Goal: Task Accomplishment & Management: Use online tool/utility

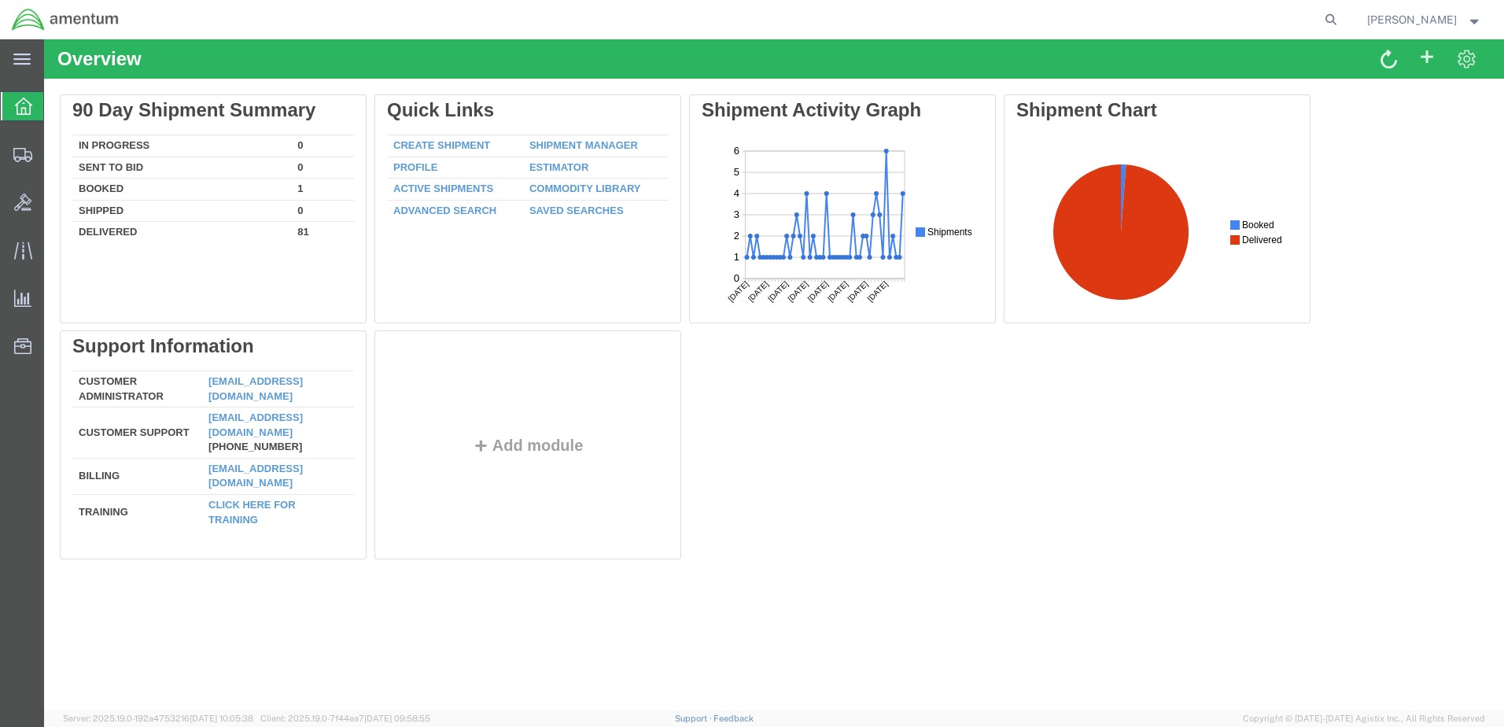
click at [16, 109] on icon at bounding box center [23, 106] width 17 height 17
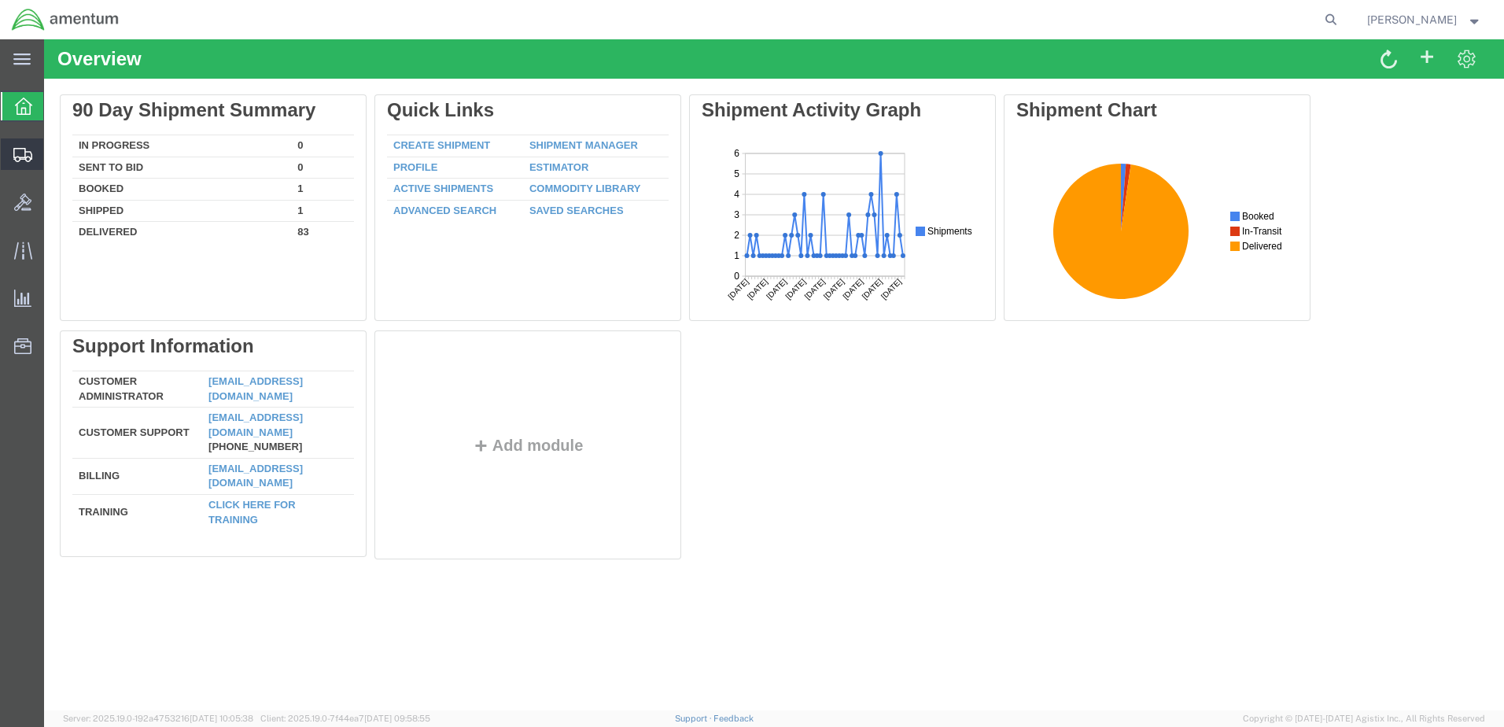
click at [0, 0] on span "Shipment Manager" at bounding box center [0, 0] width 0 height 0
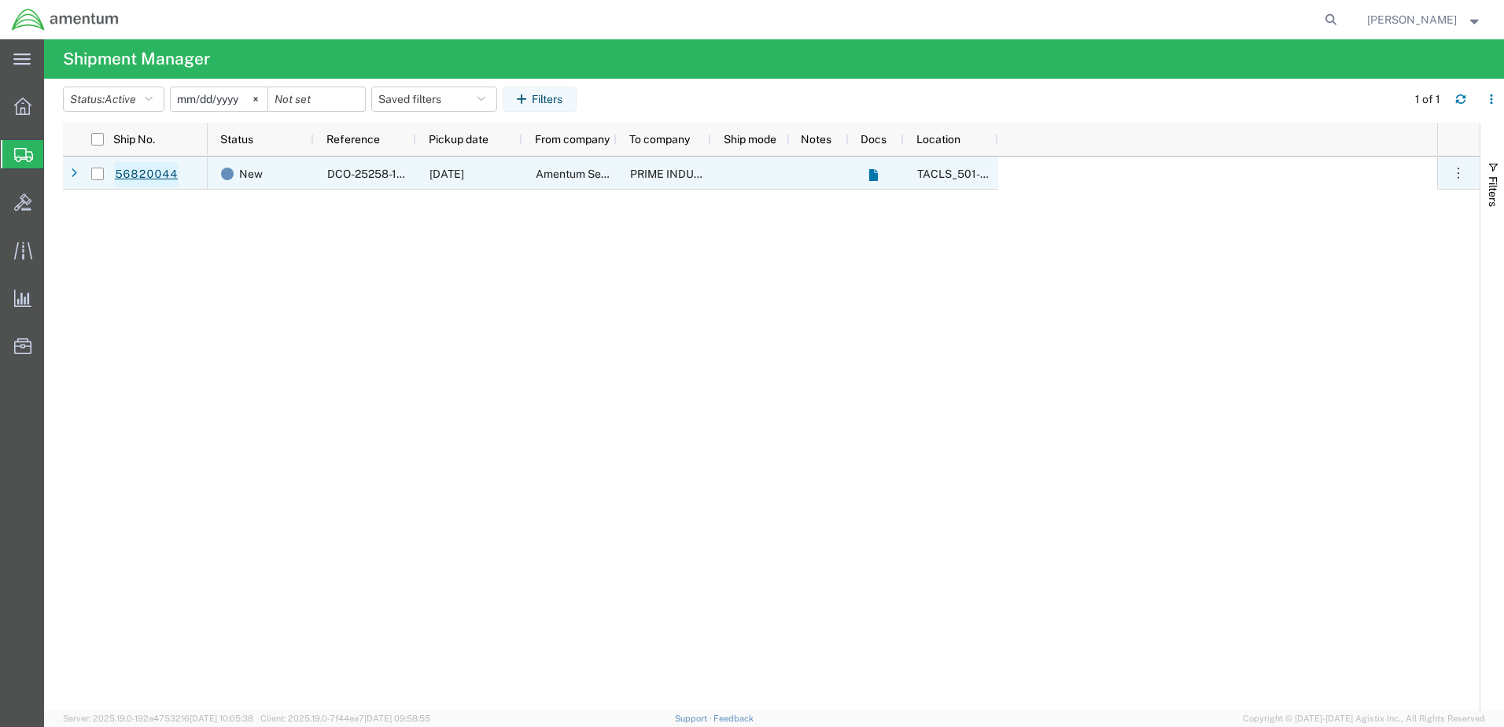
click at [124, 179] on link "56820044" at bounding box center [146, 174] width 65 height 25
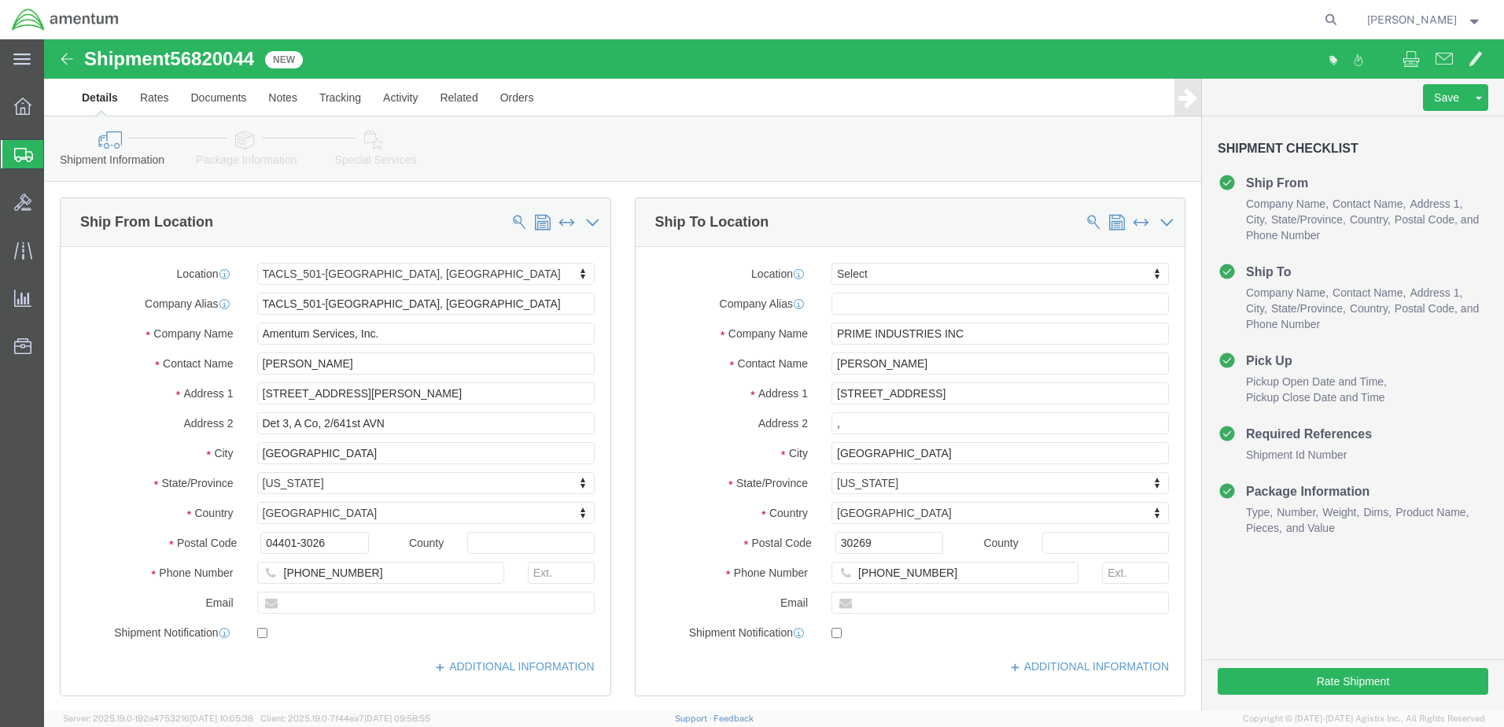
select select "42685"
select select
click button "Rate Shipment"
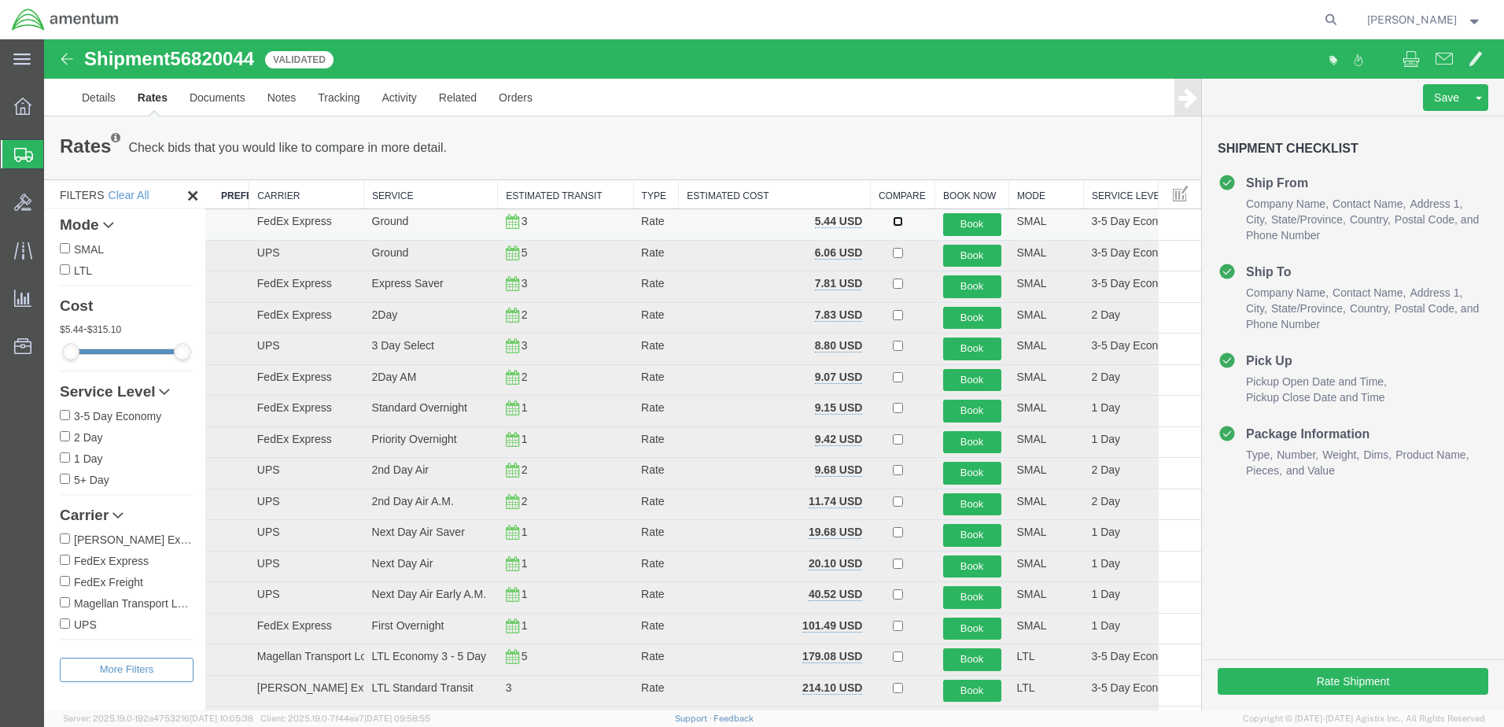
click at [893, 223] on input "checkbox" at bounding box center [898, 221] width 10 height 10
checkbox input "true"
click at [975, 222] on button "Book" at bounding box center [972, 224] width 58 height 23
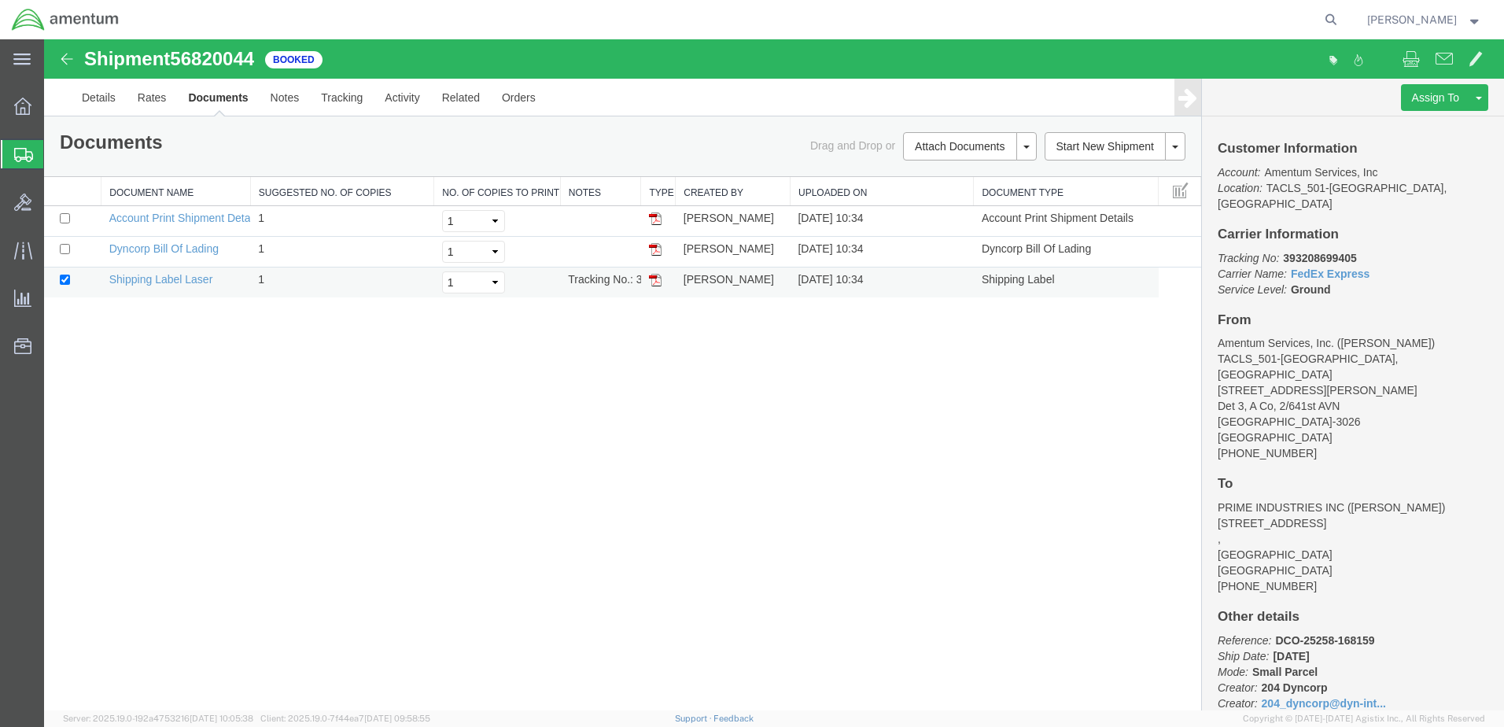
click at [651, 282] on img at bounding box center [655, 280] width 13 height 13
click at [0, 0] on span "Shipment Manager" at bounding box center [0, 0] width 0 height 0
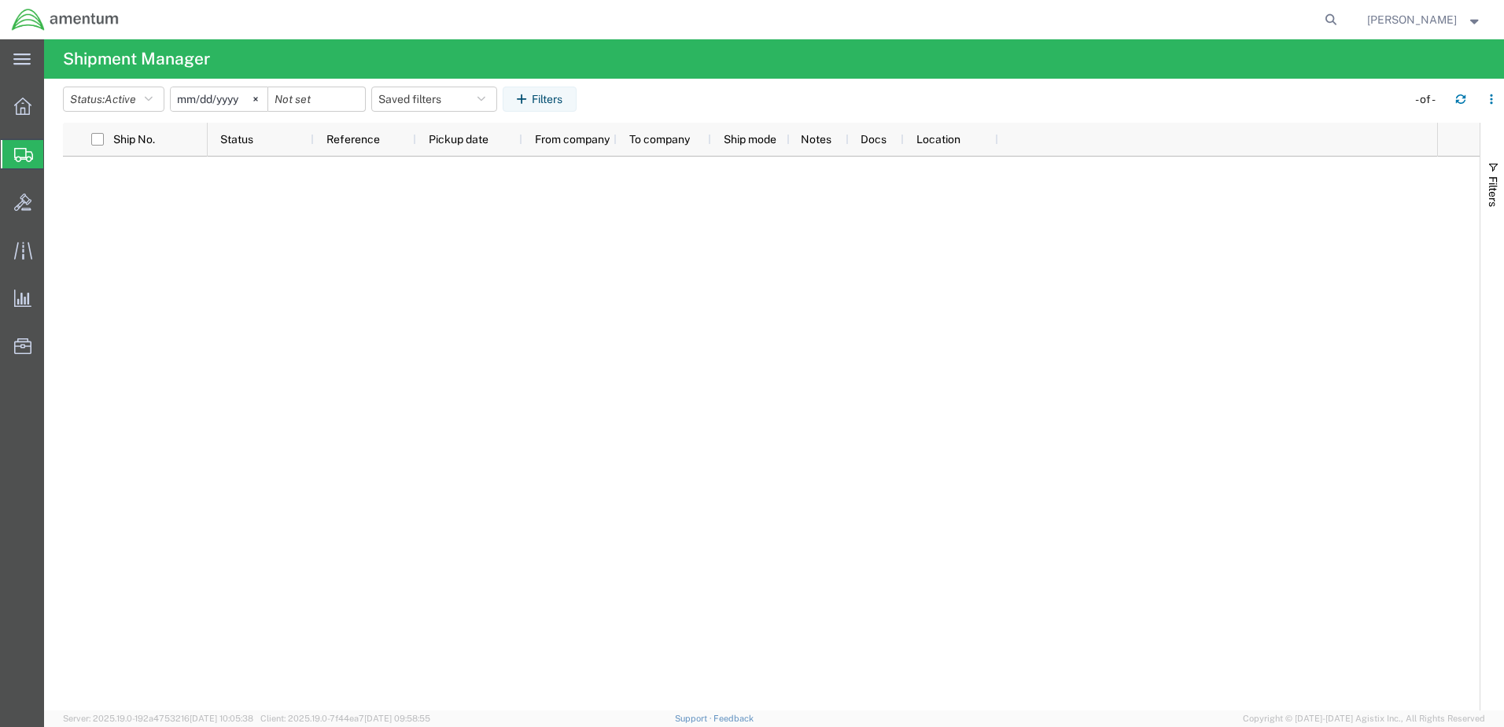
click at [0, 0] on span "Shipment Manager" at bounding box center [0, 0] width 0 height 0
click at [0, 0] on span "Create Shipment" at bounding box center [0, 0] width 0 height 0
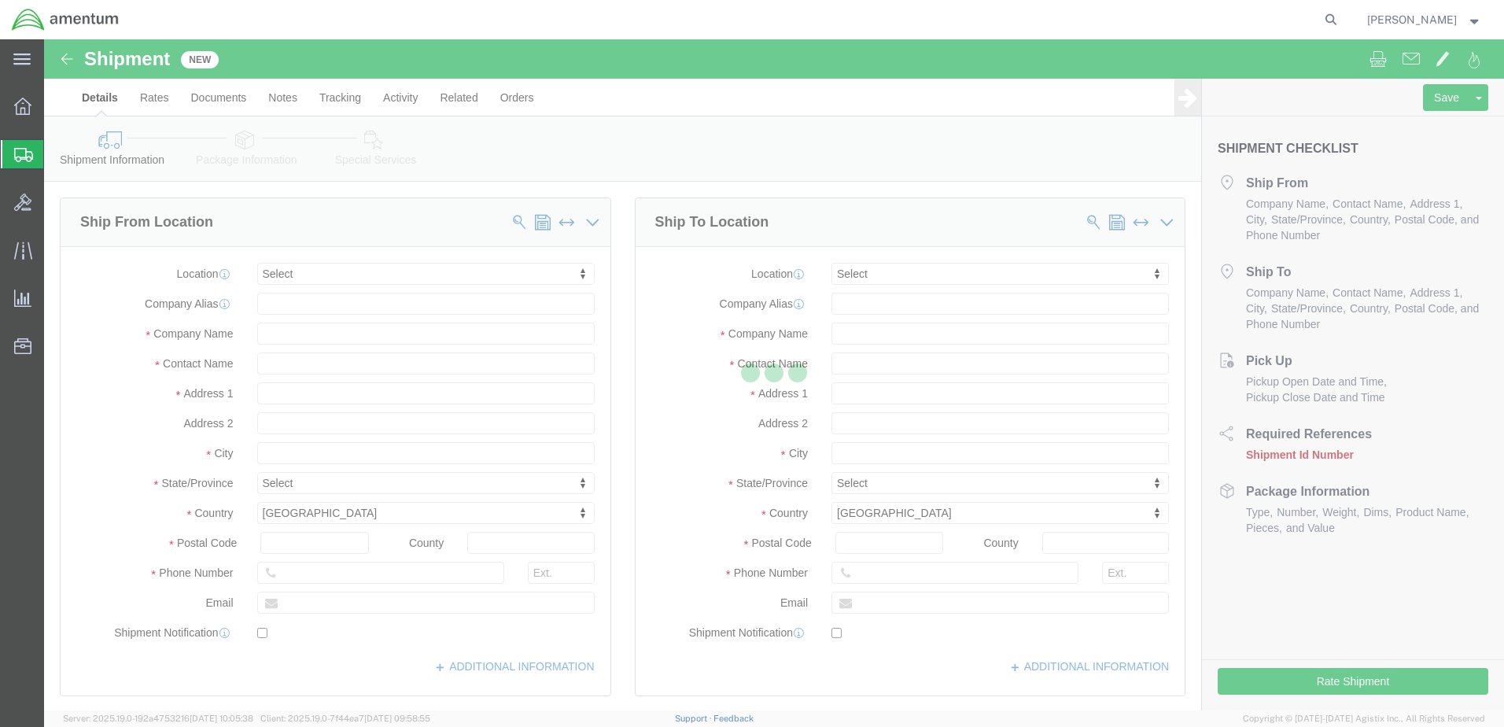
click at [90, 180] on div "main_menu Created with Sketch. Collapse Menu Overview Shipments Shipment Manage…" at bounding box center [752, 383] width 1504 height 688
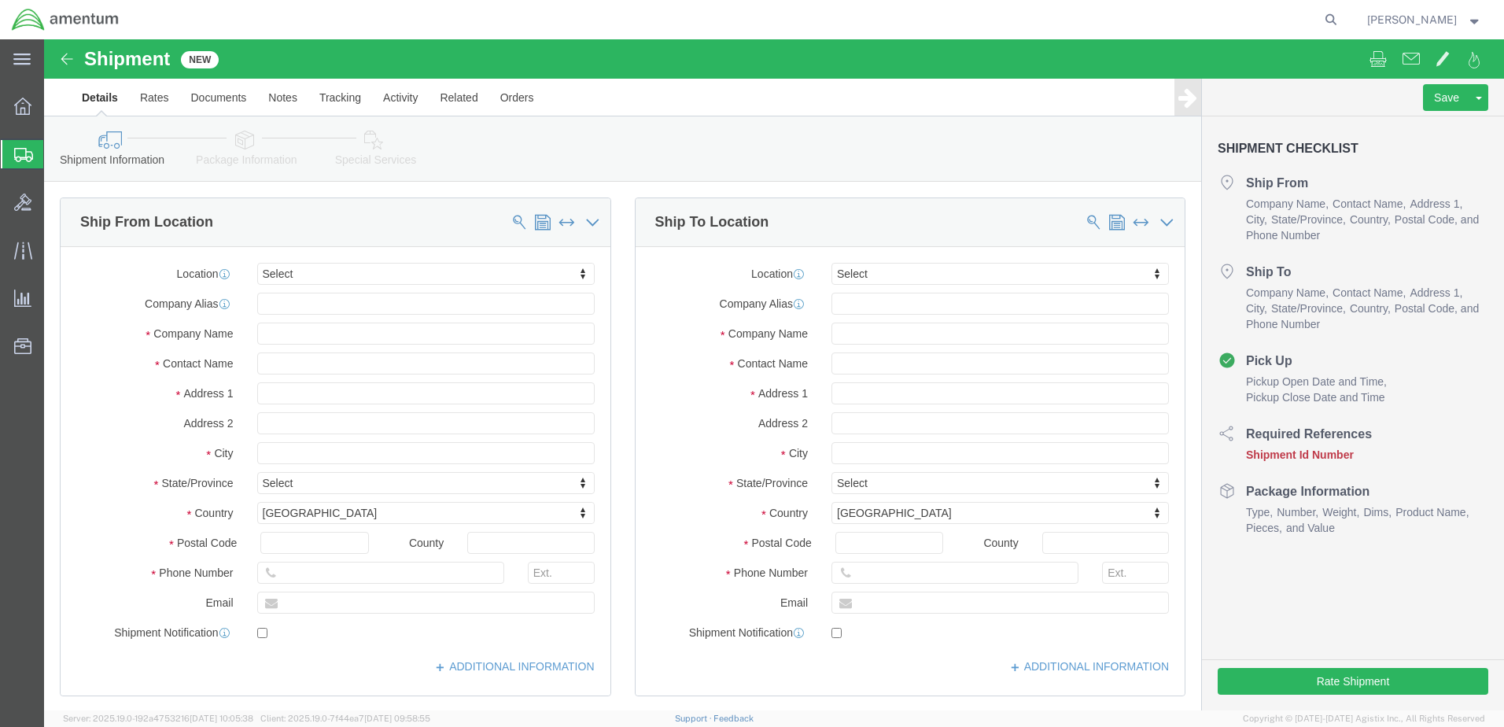
select select
click at [0, 0] on span "Shipment Manager" at bounding box center [0, 0] width 0 height 0
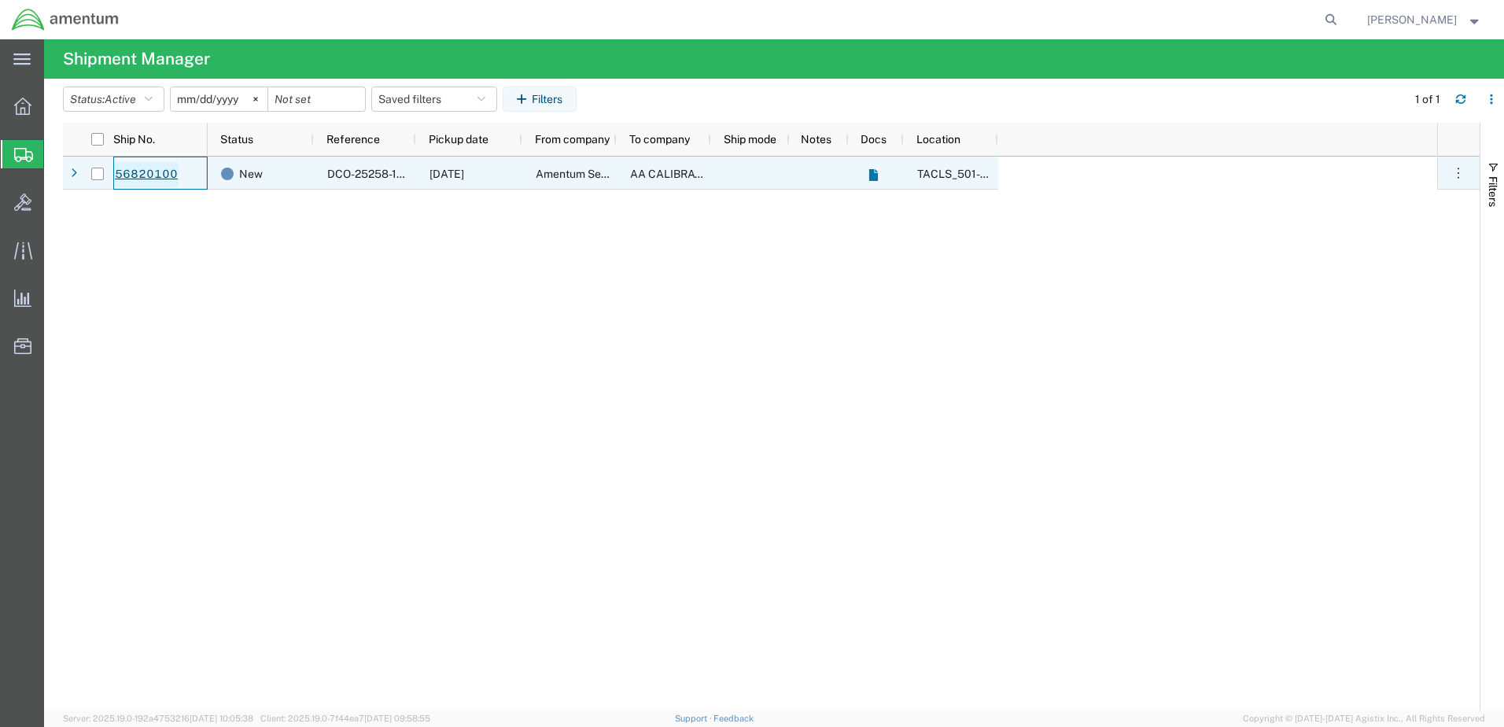
click at [136, 172] on link "56820100" at bounding box center [146, 174] width 65 height 25
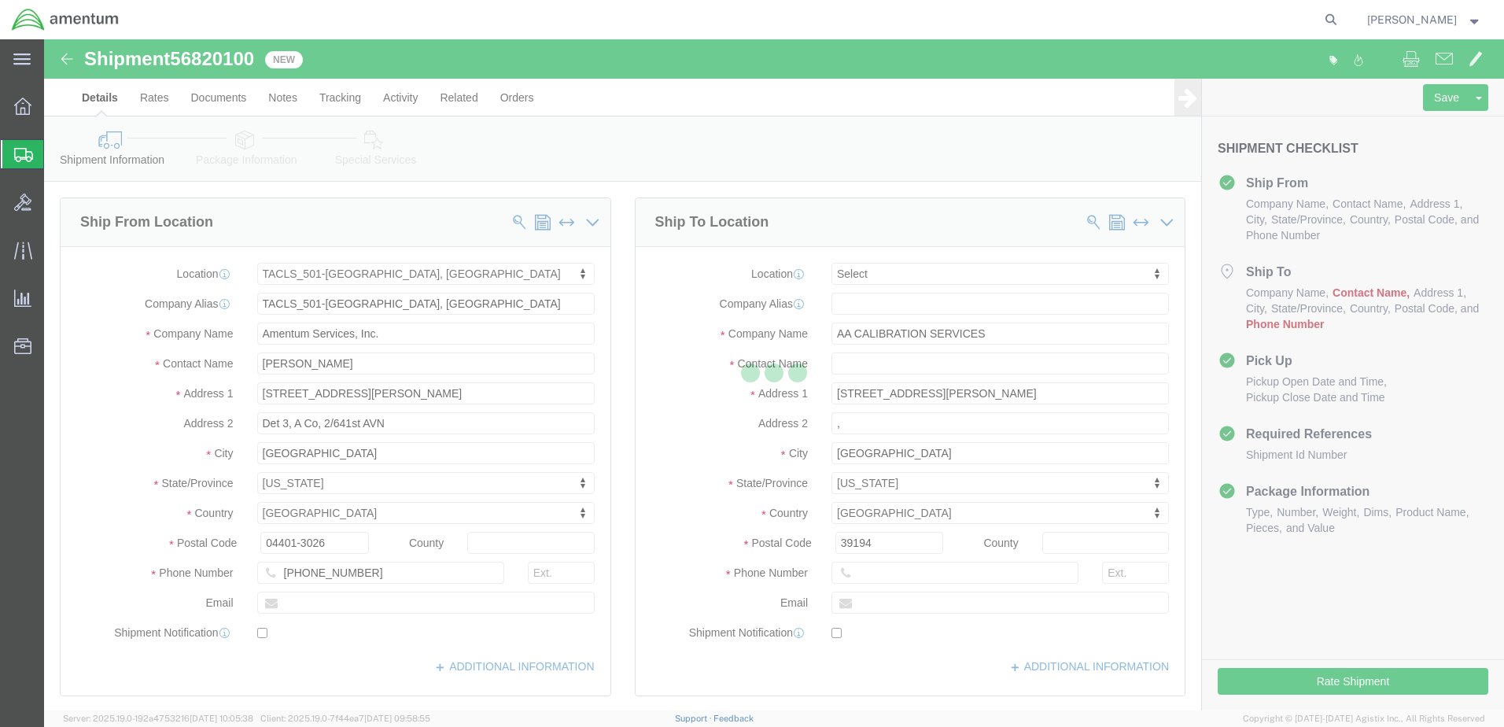
select select "42685"
select select
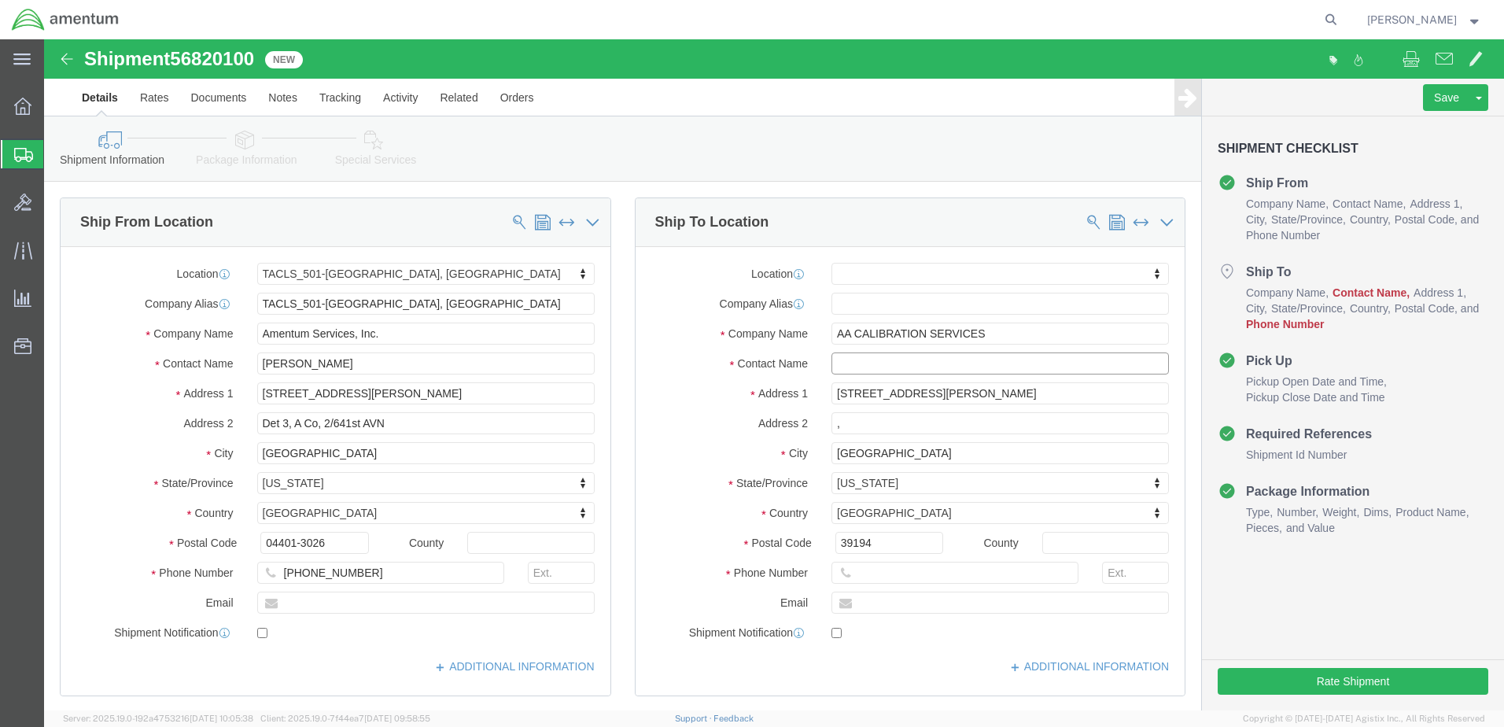
click input "text"
type input "[PERSON_NAME]"
click input "text"
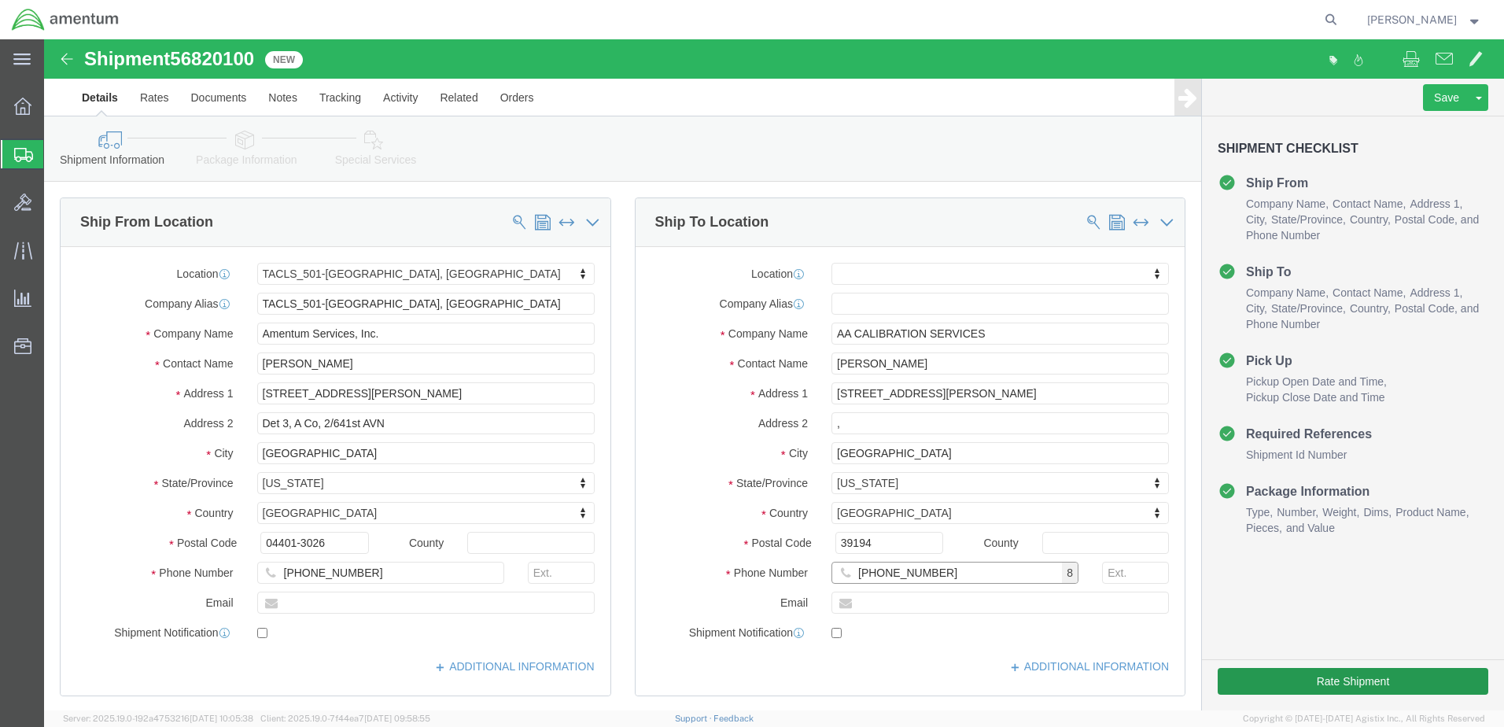
type input "[PHONE_NUMBER]"
click button "Rate Shipment"
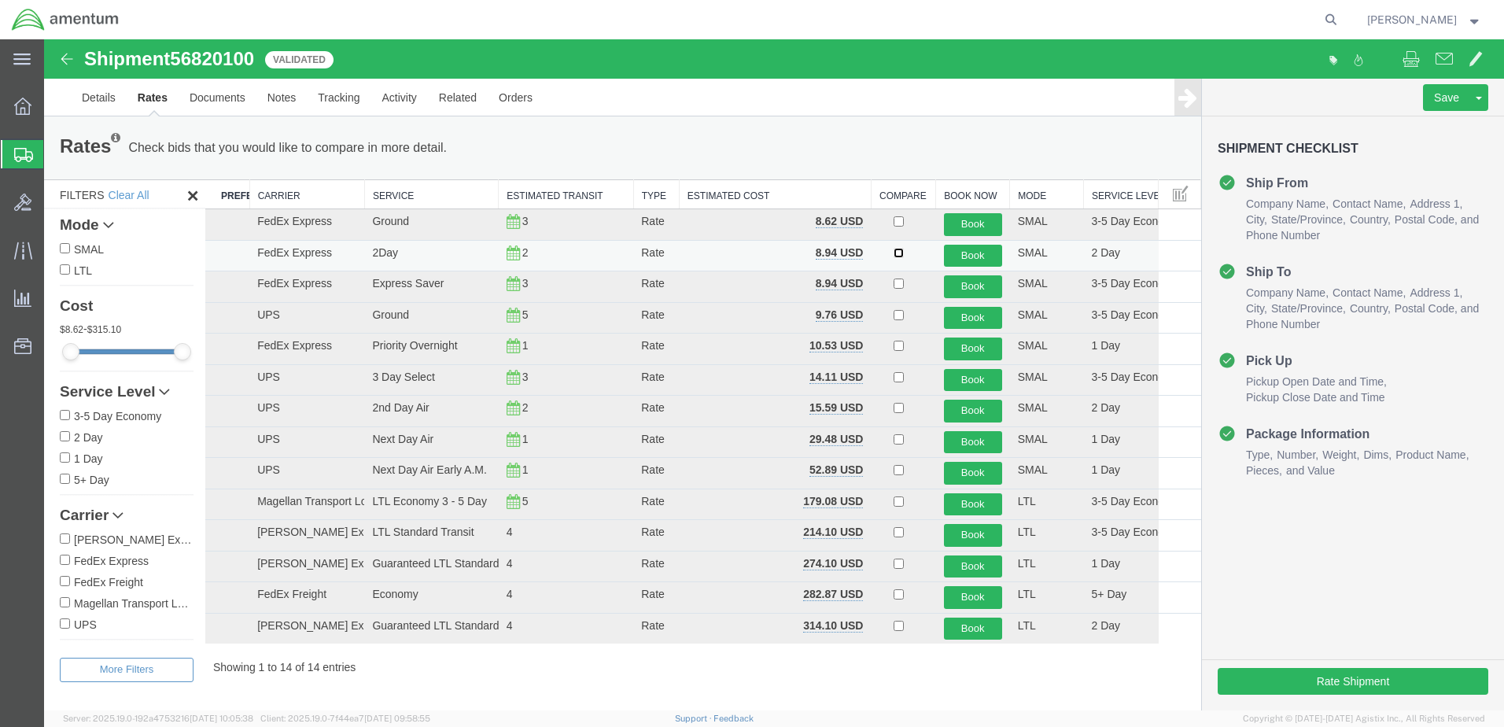
click at [900, 256] on input "checkbox" at bounding box center [899, 253] width 10 height 10
checkbox input "true"
click at [986, 253] on button "Book" at bounding box center [973, 256] width 58 height 23
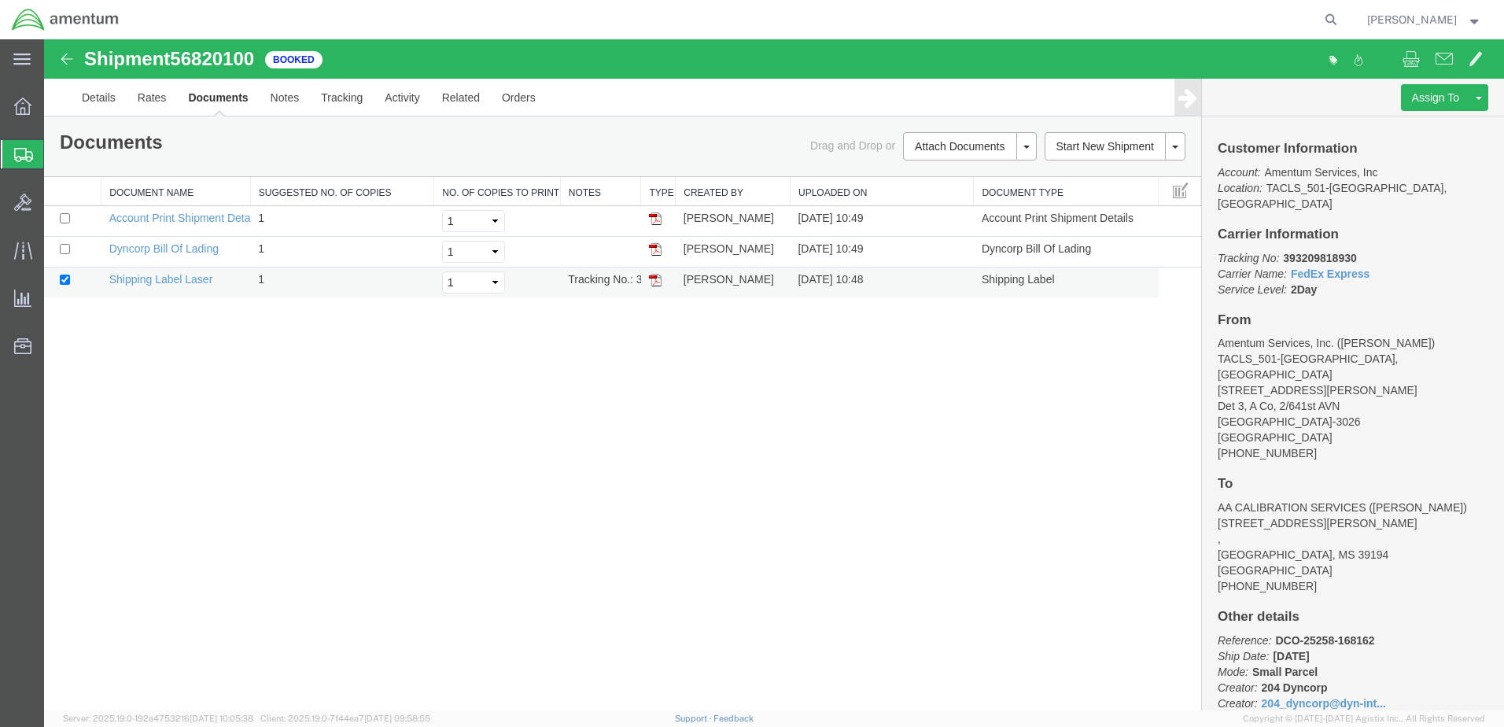
click at [652, 281] on img at bounding box center [655, 280] width 13 height 13
click at [0, 0] on span "Shipment Manager" at bounding box center [0, 0] width 0 height 0
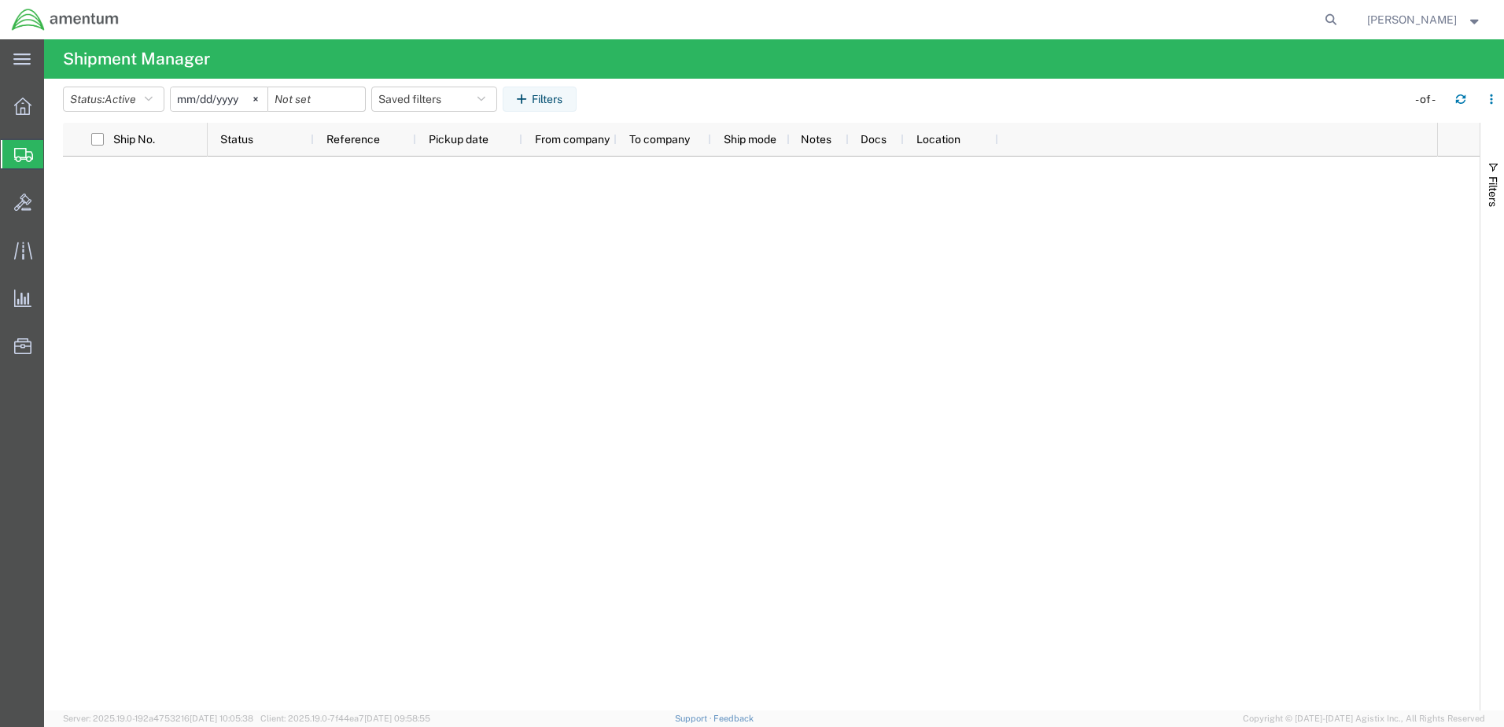
click at [0, 0] on span "Shipment Manager" at bounding box center [0, 0] width 0 height 0
click at [0, 0] on span "Create Shipment" at bounding box center [0, 0] width 0 height 0
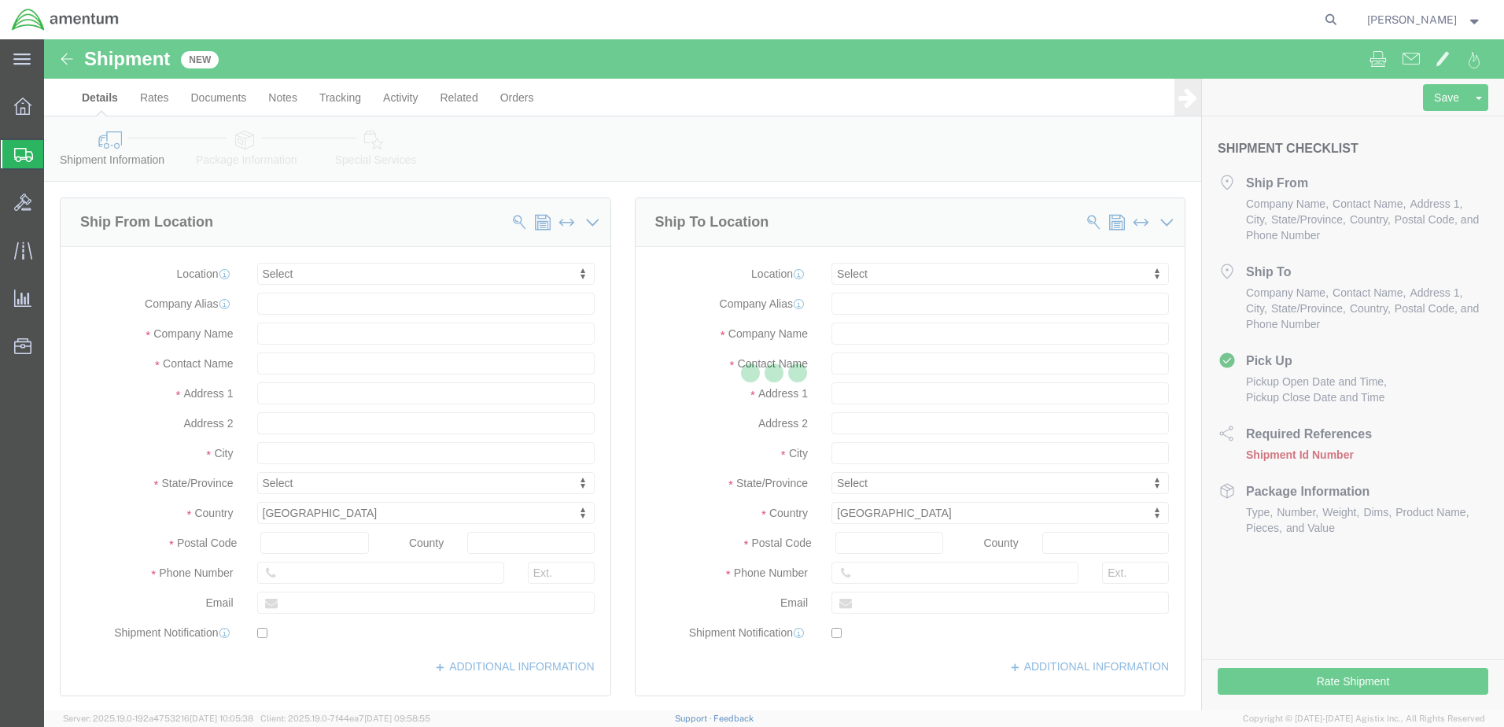
select select
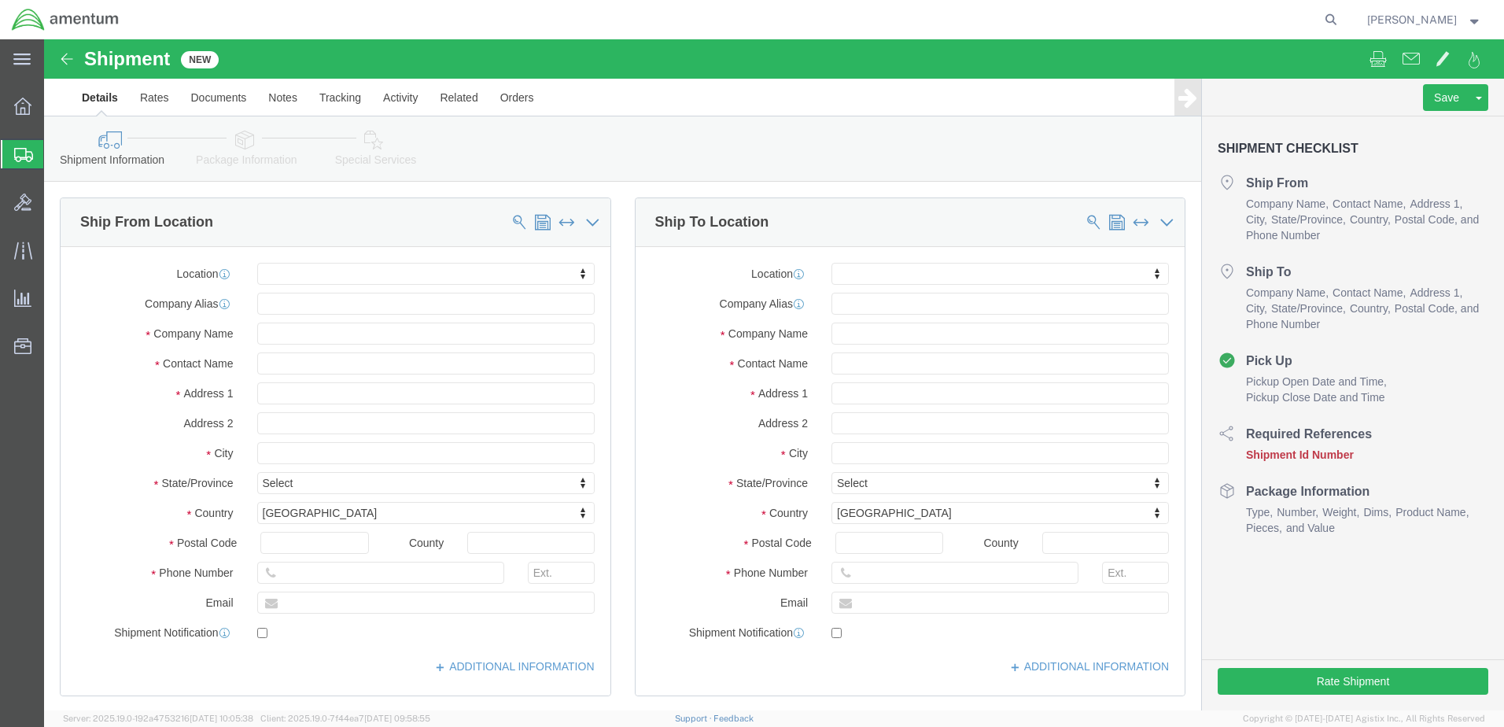
click at [0, 0] on span "Shipment Manager" at bounding box center [0, 0] width 0 height 0
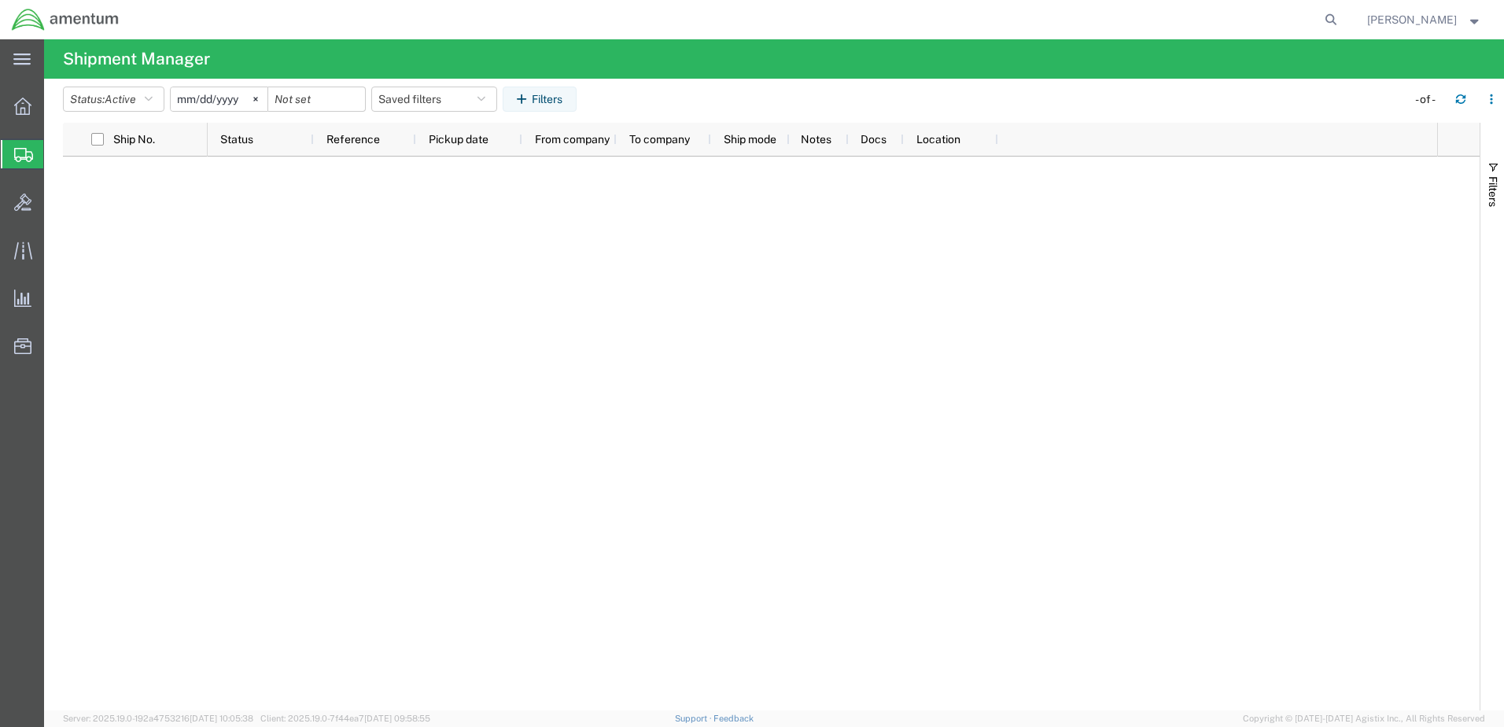
click at [308, 288] on div at bounding box center [823, 434] width 1230 height 554
click at [0, 0] on span "Create Shipment" at bounding box center [0, 0] width 0 height 0
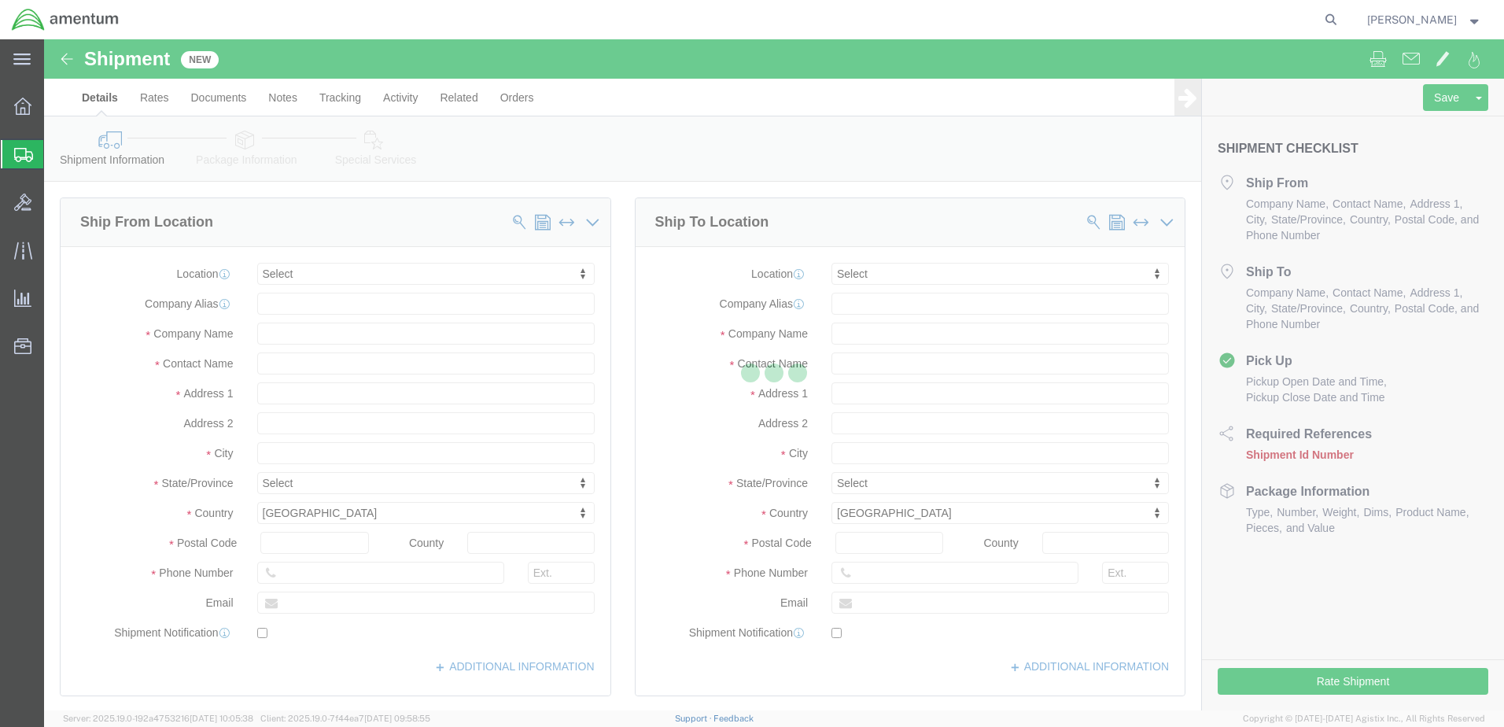
select select
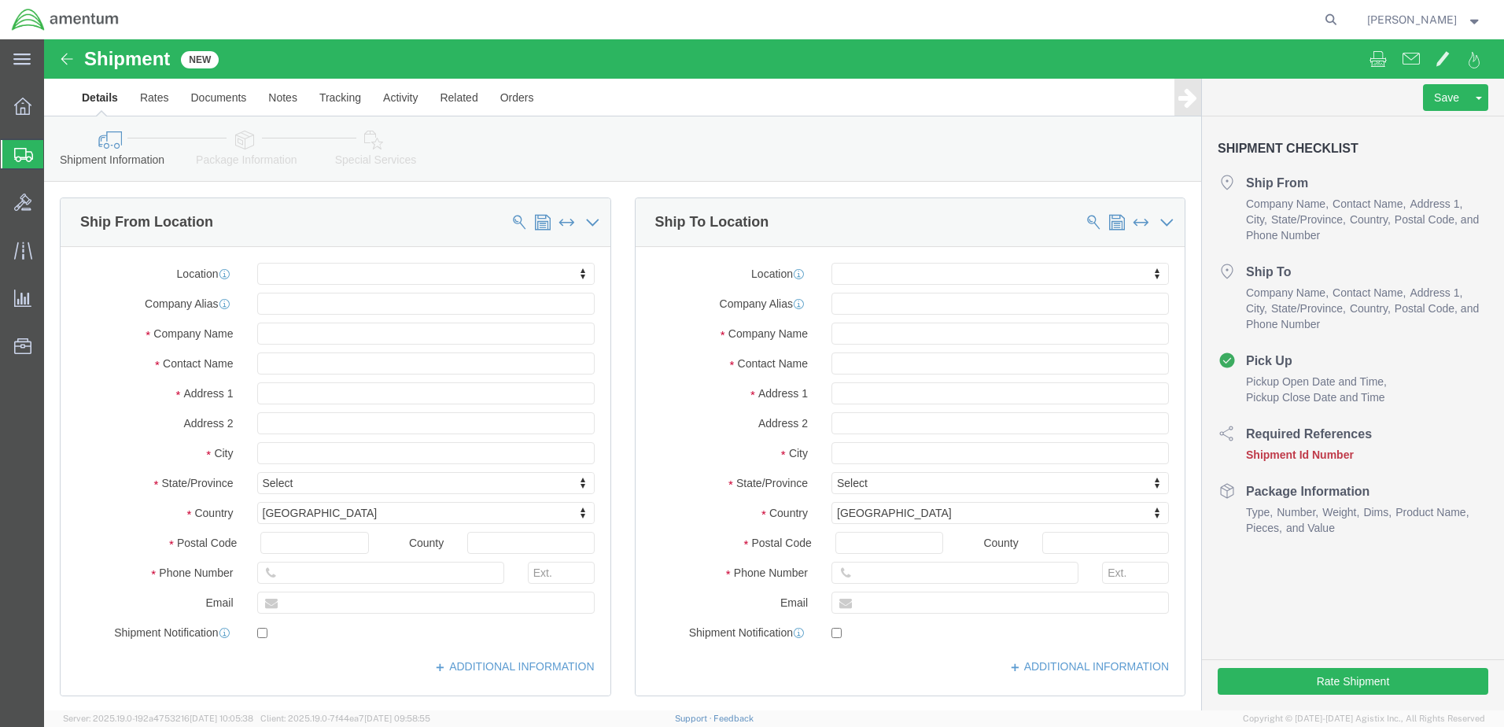
click at [0, 0] on span "Shipment Manager" at bounding box center [0, 0] width 0 height 0
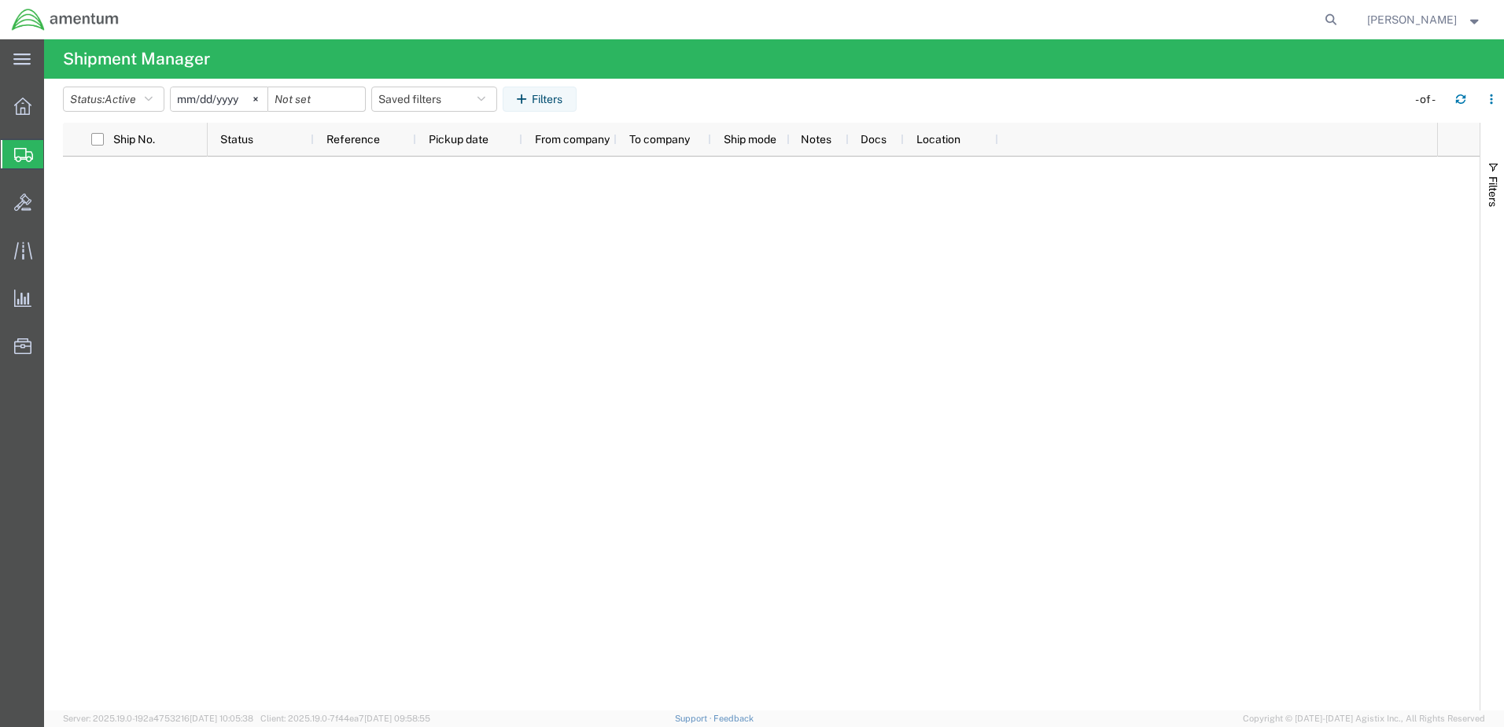
click at [0, 0] on span "Create Shipment" at bounding box center [0, 0] width 0 height 0
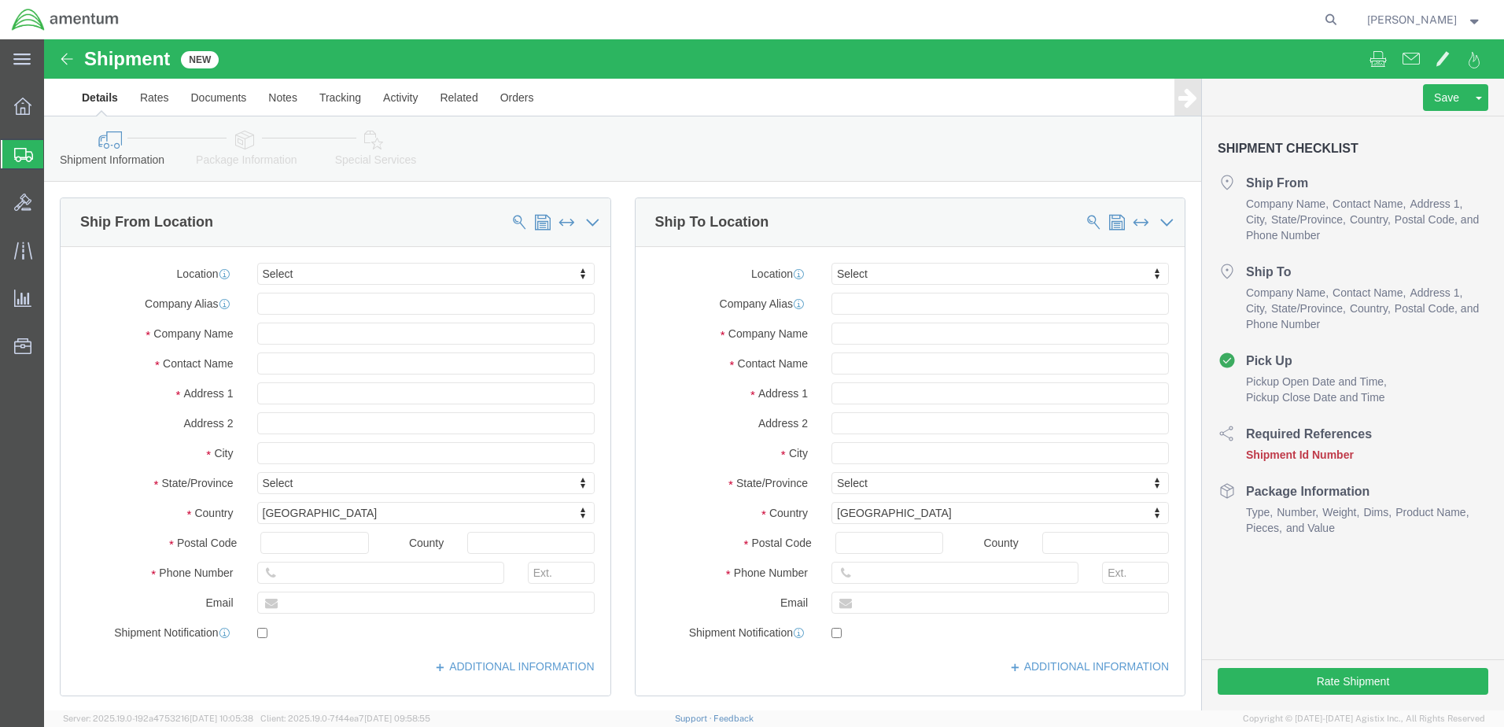
select select
click at [0, 0] on span "Shipment Manager" at bounding box center [0, 0] width 0 height 0
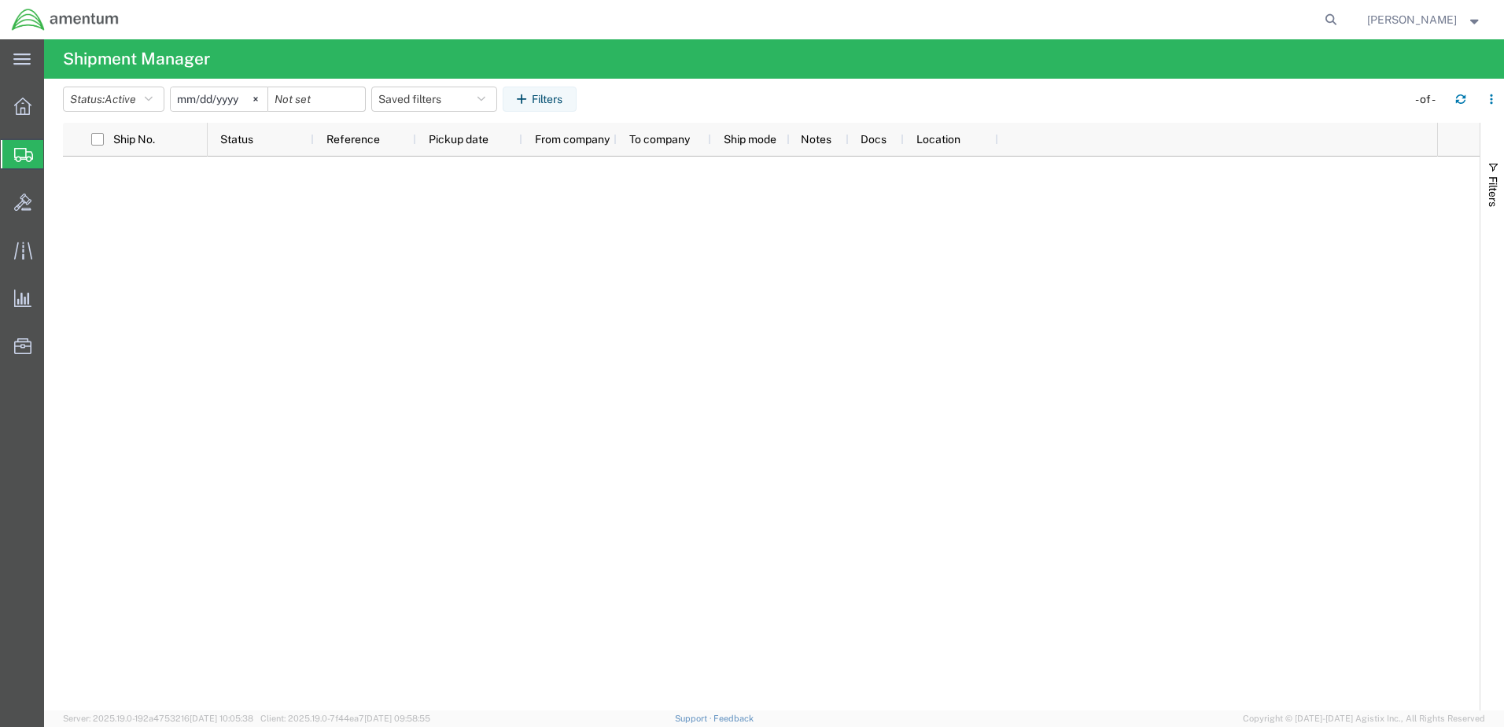
click at [0, 0] on span "Shipment Manager" at bounding box center [0, 0] width 0 height 0
click at [0, 0] on span "Create Shipment" at bounding box center [0, 0] width 0 height 0
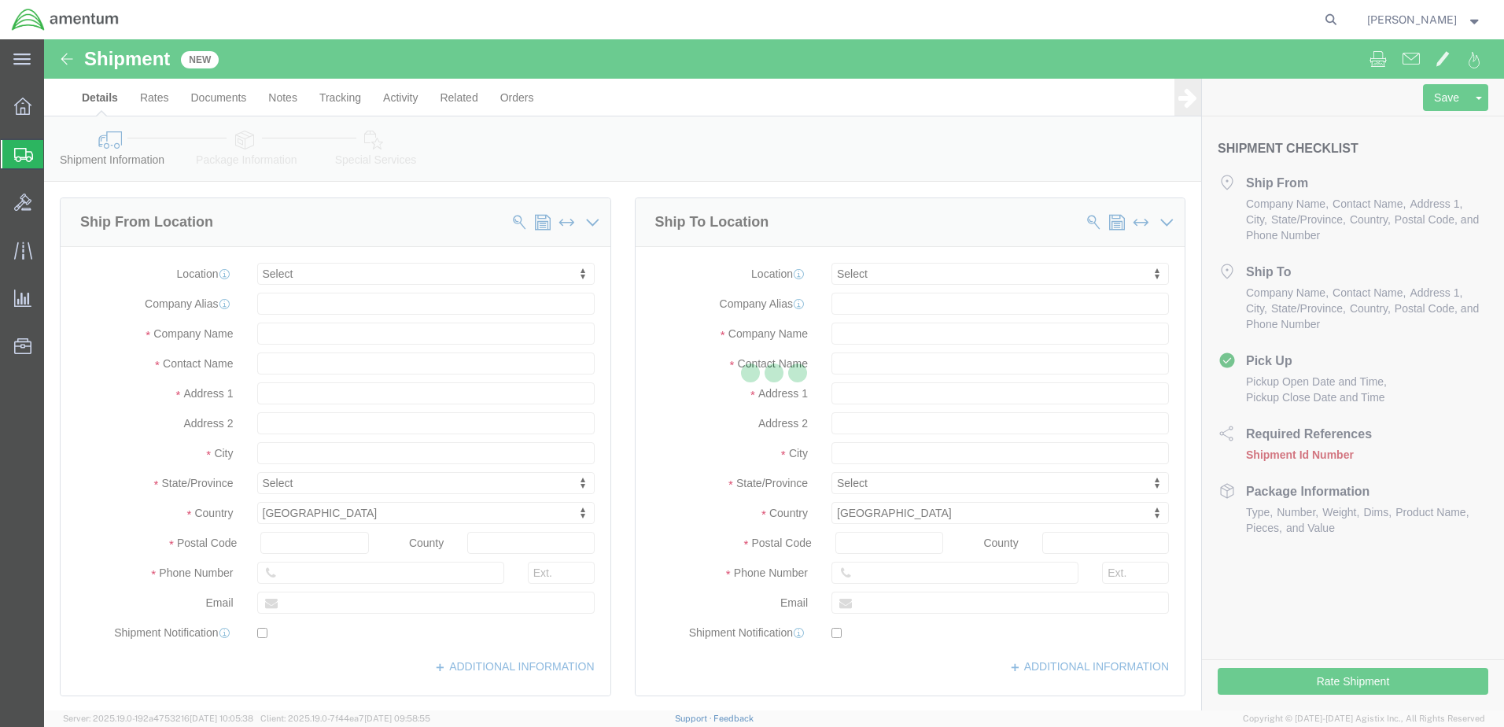
select select
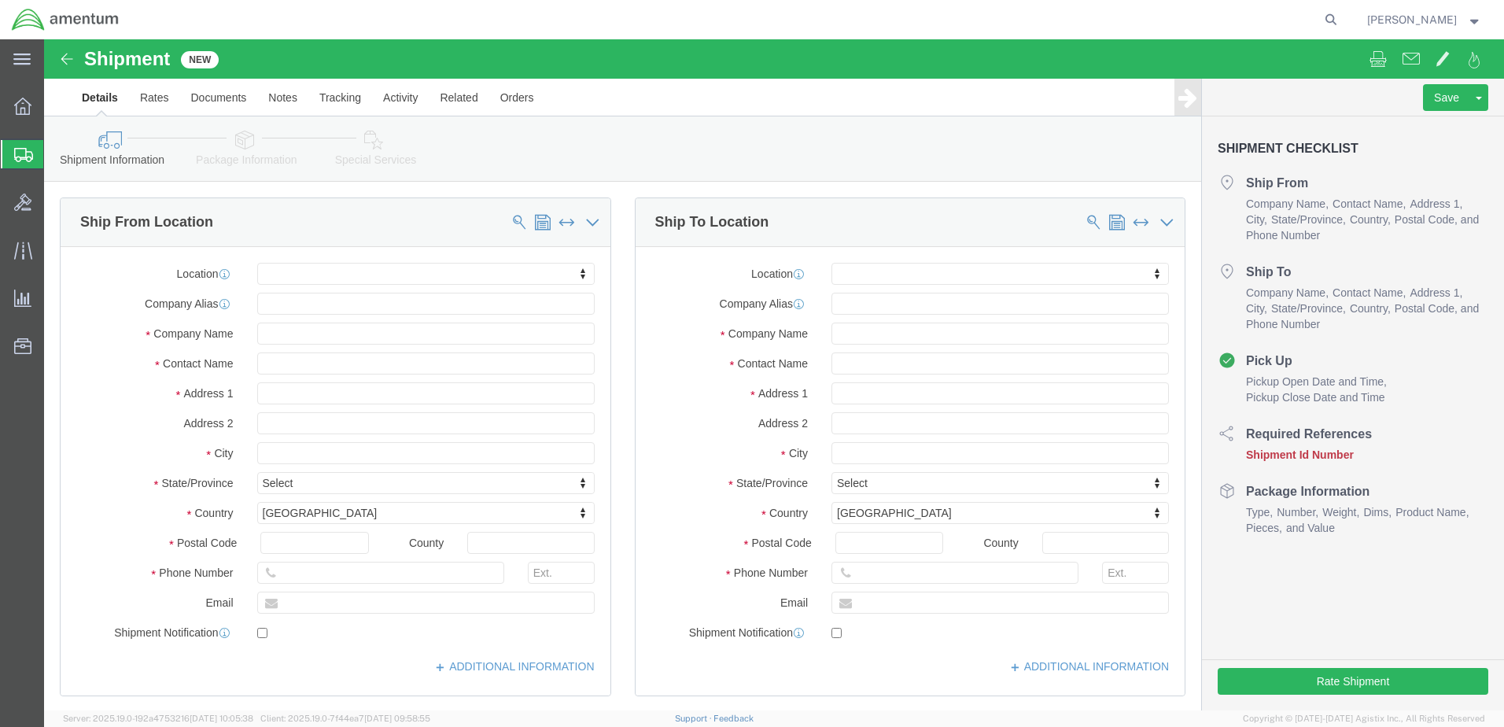
click at [0, 0] on span "Shipment Manager" at bounding box center [0, 0] width 0 height 0
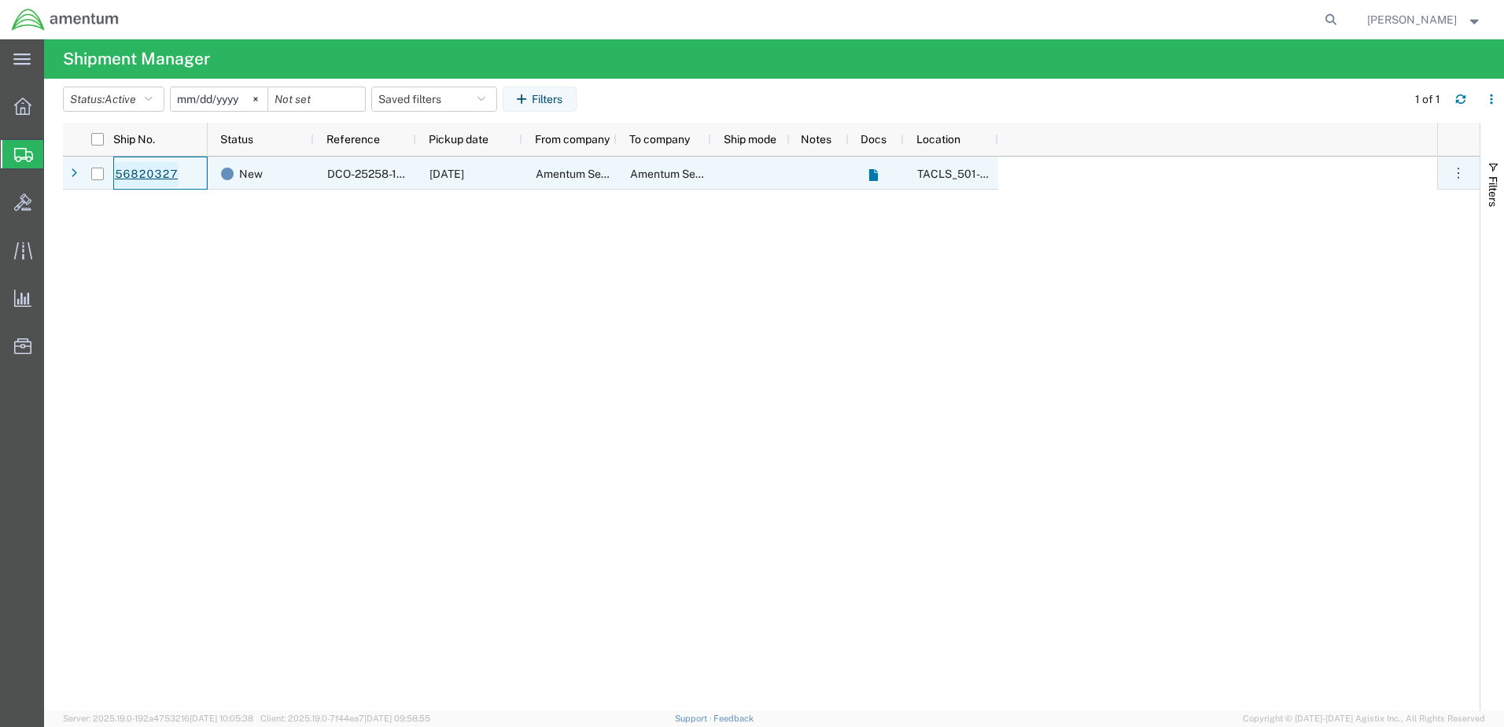
click at [166, 170] on link "56820327" at bounding box center [146, 174] width 65 height 25
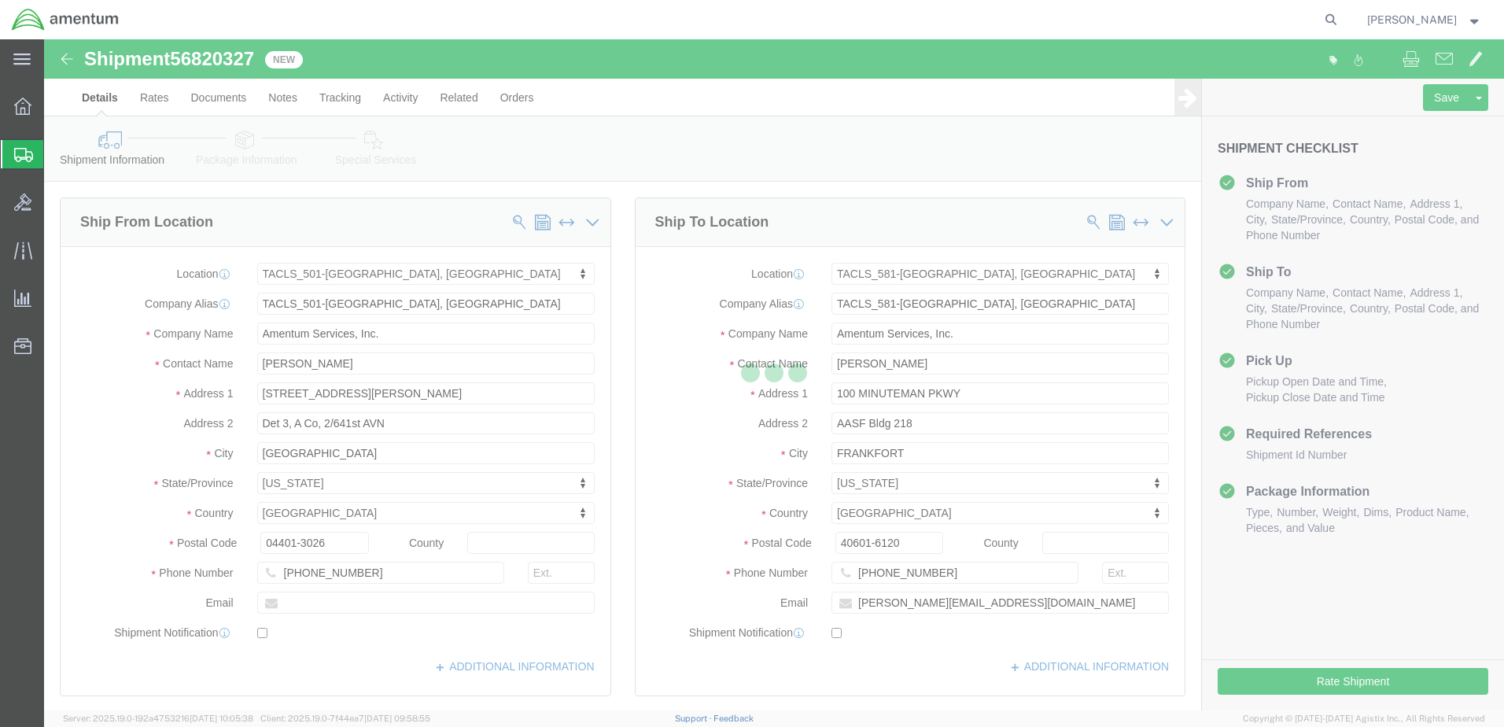
select select "42685"
select select "42702"
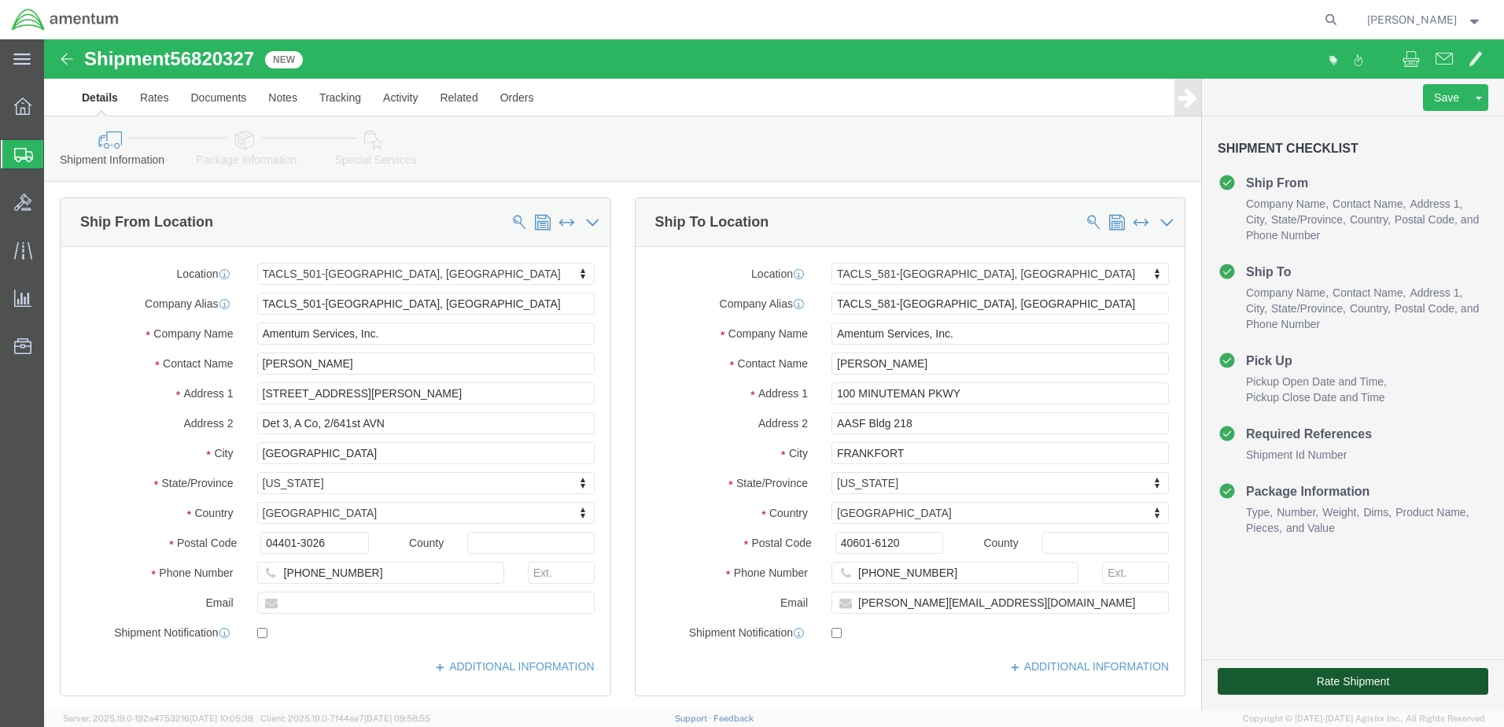
click button "Rate Shipment"
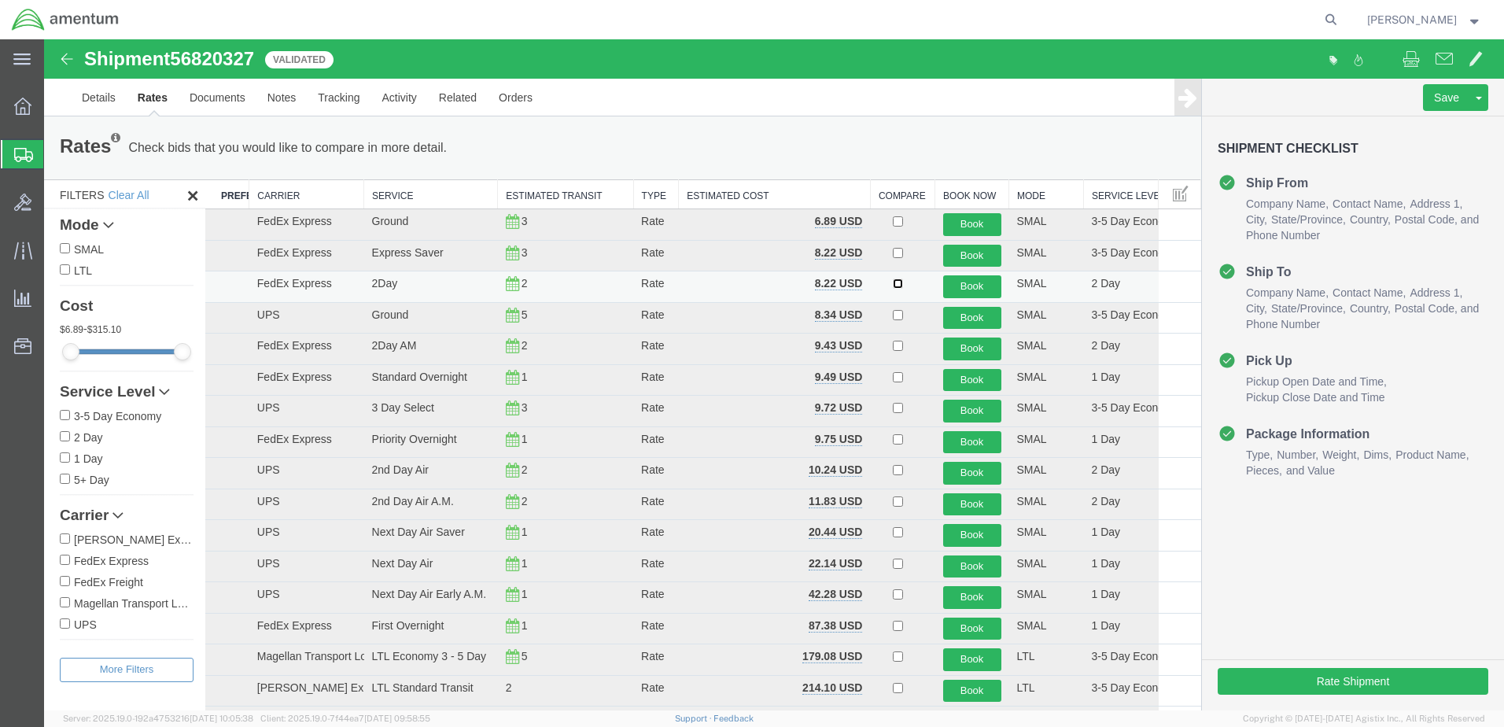
click at [895, 283] on input "checkbox" at bounding box center [898, 284] width 10 height 10
checkbox input "true"
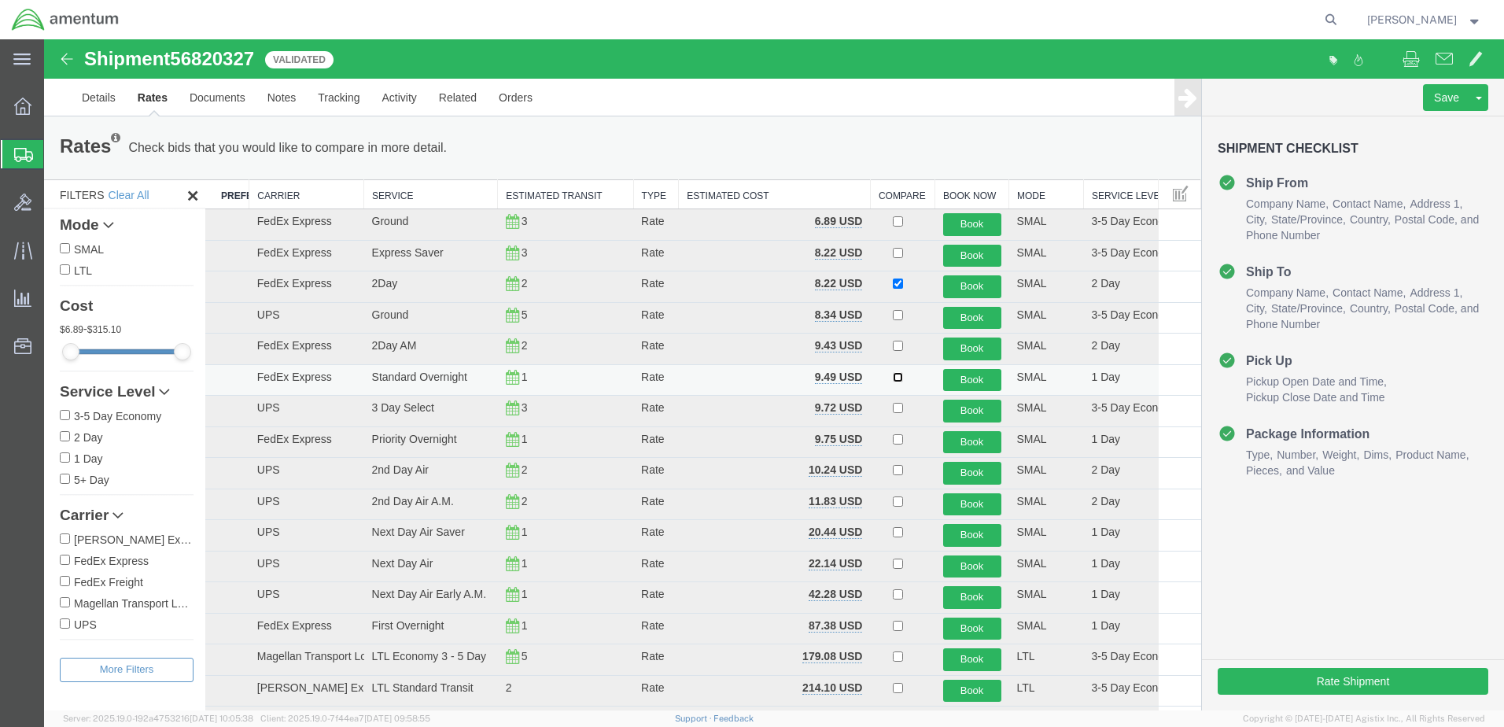
click at [893, 379] on input "checkbox" at bounding box center [898, 377] width 10 height 10
checkbox input "true"
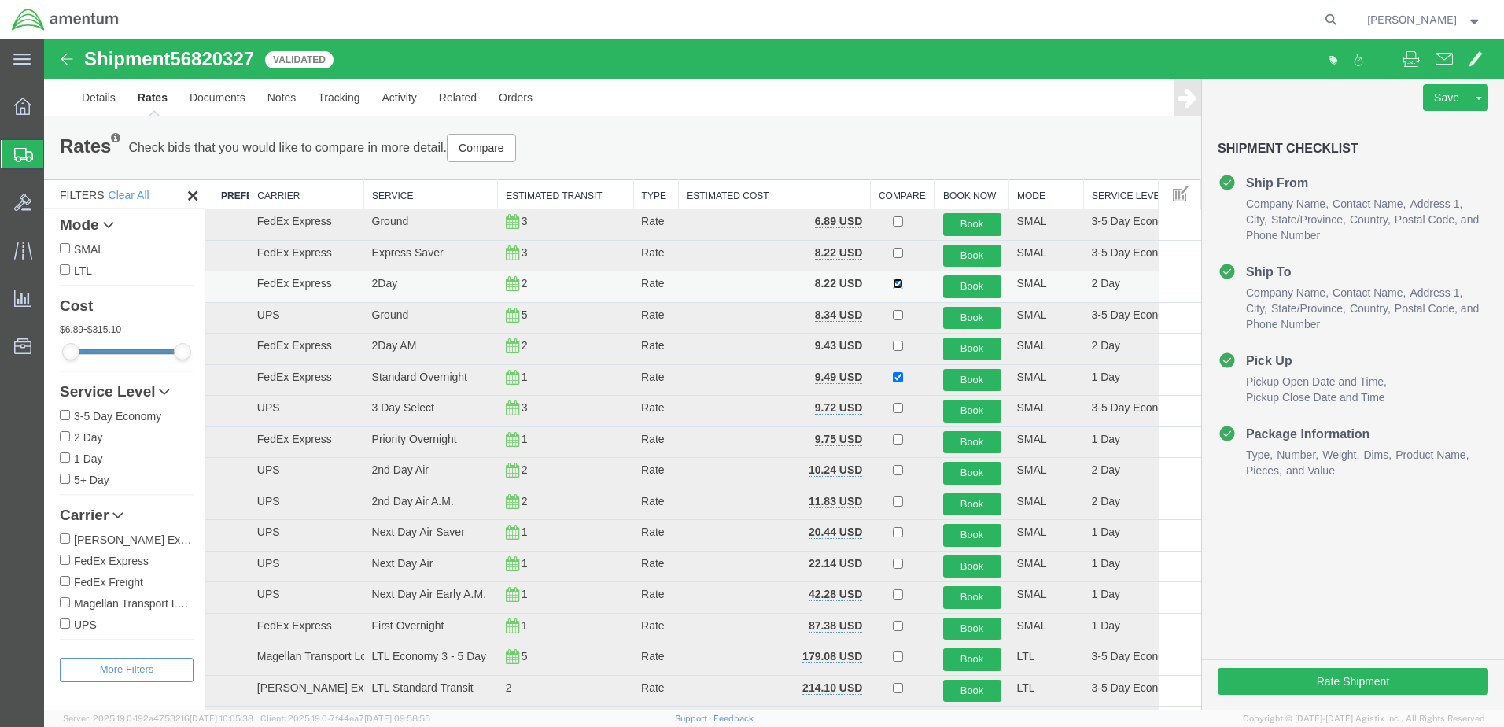
click at [893, 285] on input "checkbox" at bounding box center [898, 284] width 10 height 10
checkbox input "false"
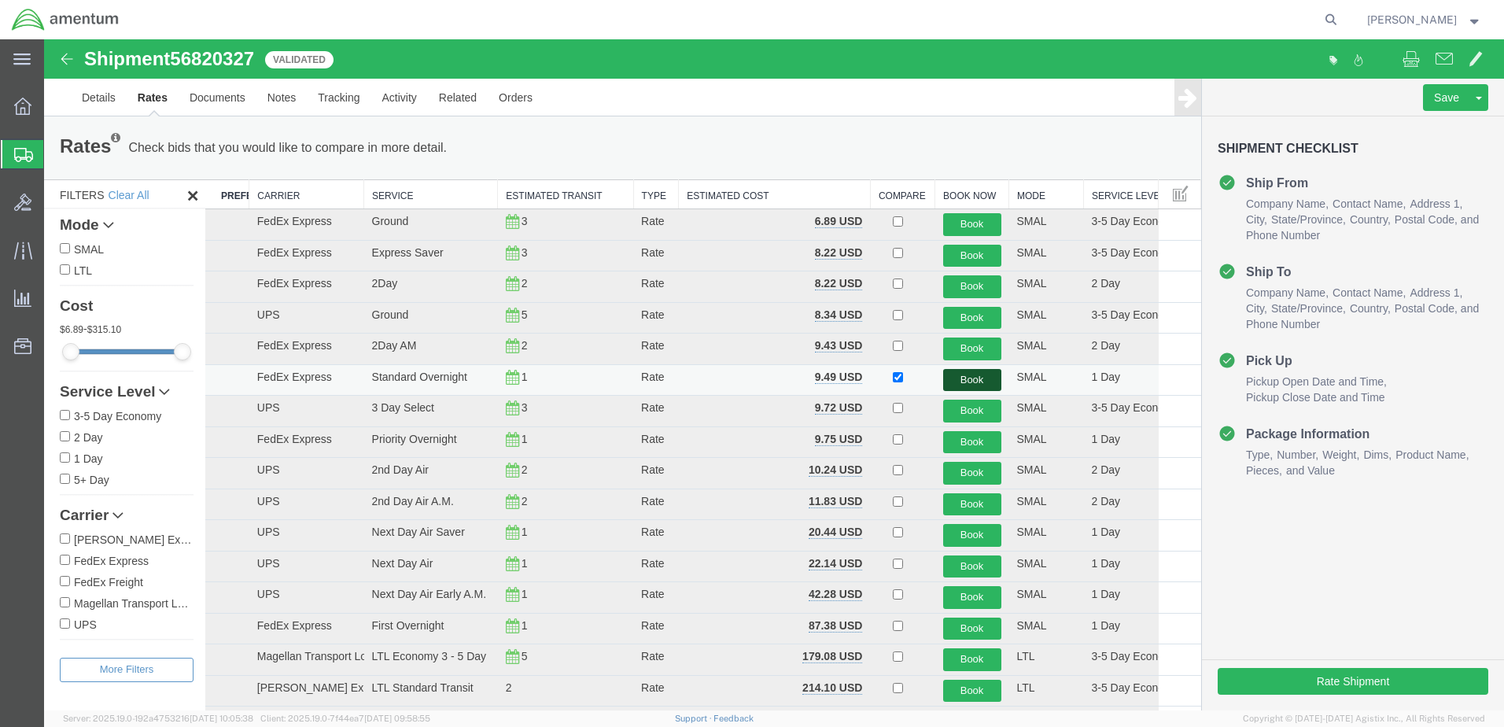
click at [949, 378] on button "Book" at bounding box center [972, 380] width 58 height 23
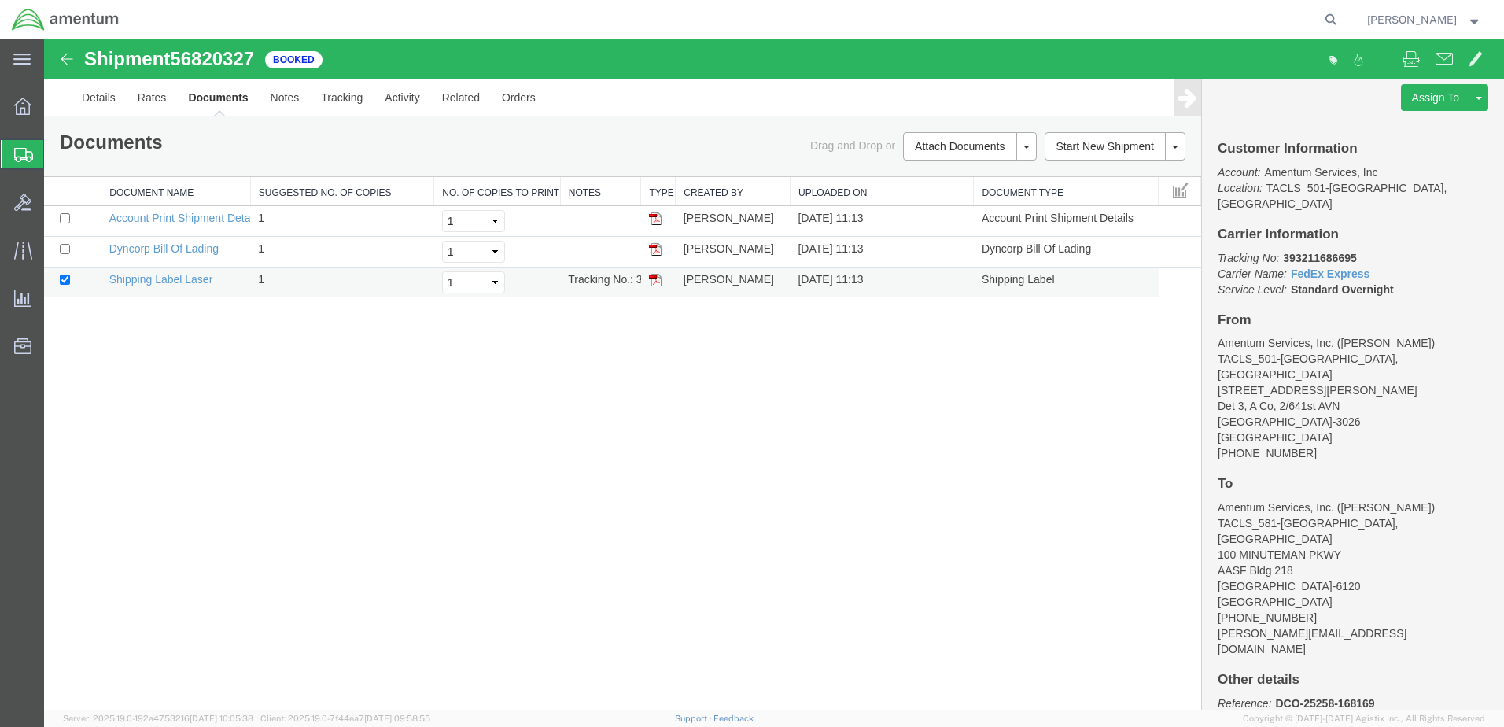
drag, startPoint x: 655, startPoint y: 282, endPoint x: 677, endPoint y: 296, distance: 25.1
click at [655, 282] on img at bounding box center [655, 280] width 13 height 13
click at [0, 0] on span "Shipment Manager" at bounding box center [0, 0] width 0 height 0
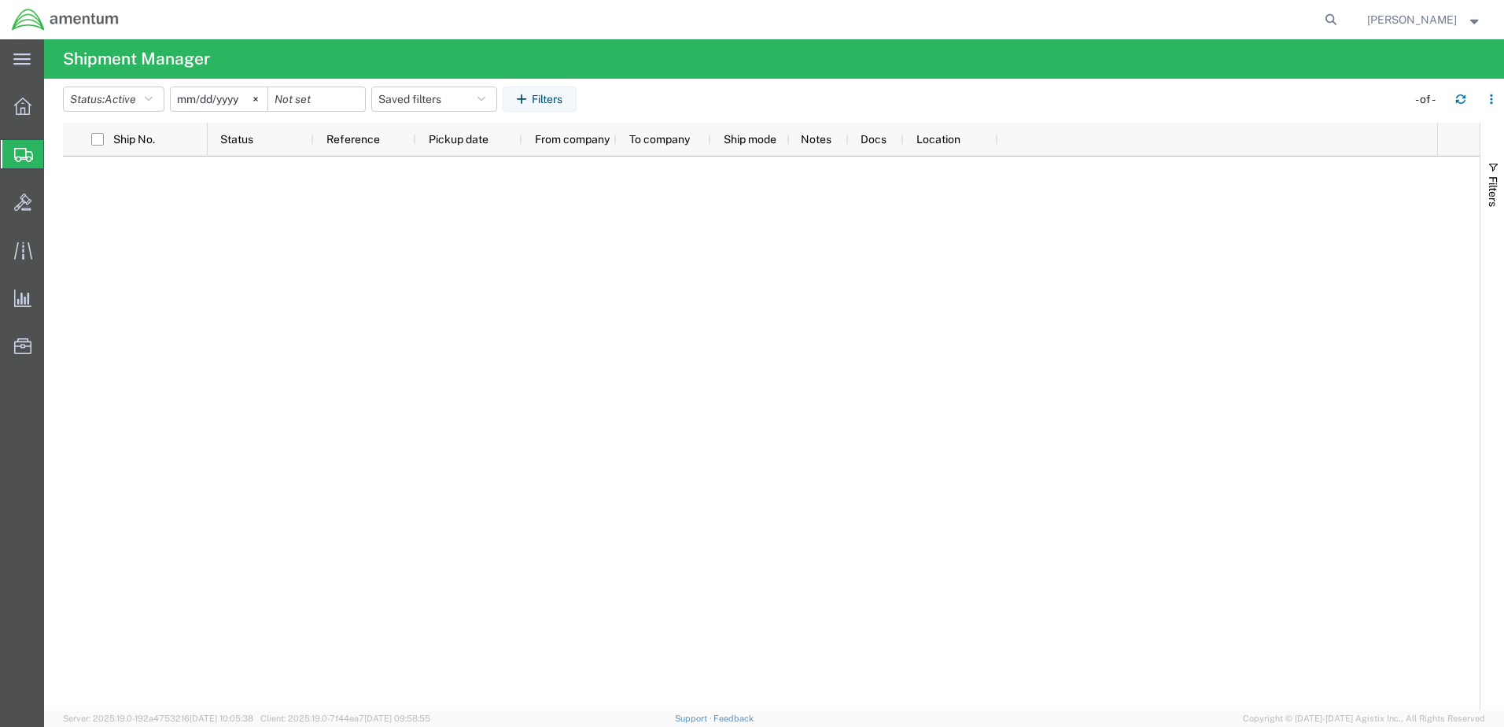
click at [0, 0] on span "Create Shipment" at bounding box center [0, 0] width 0 height 0
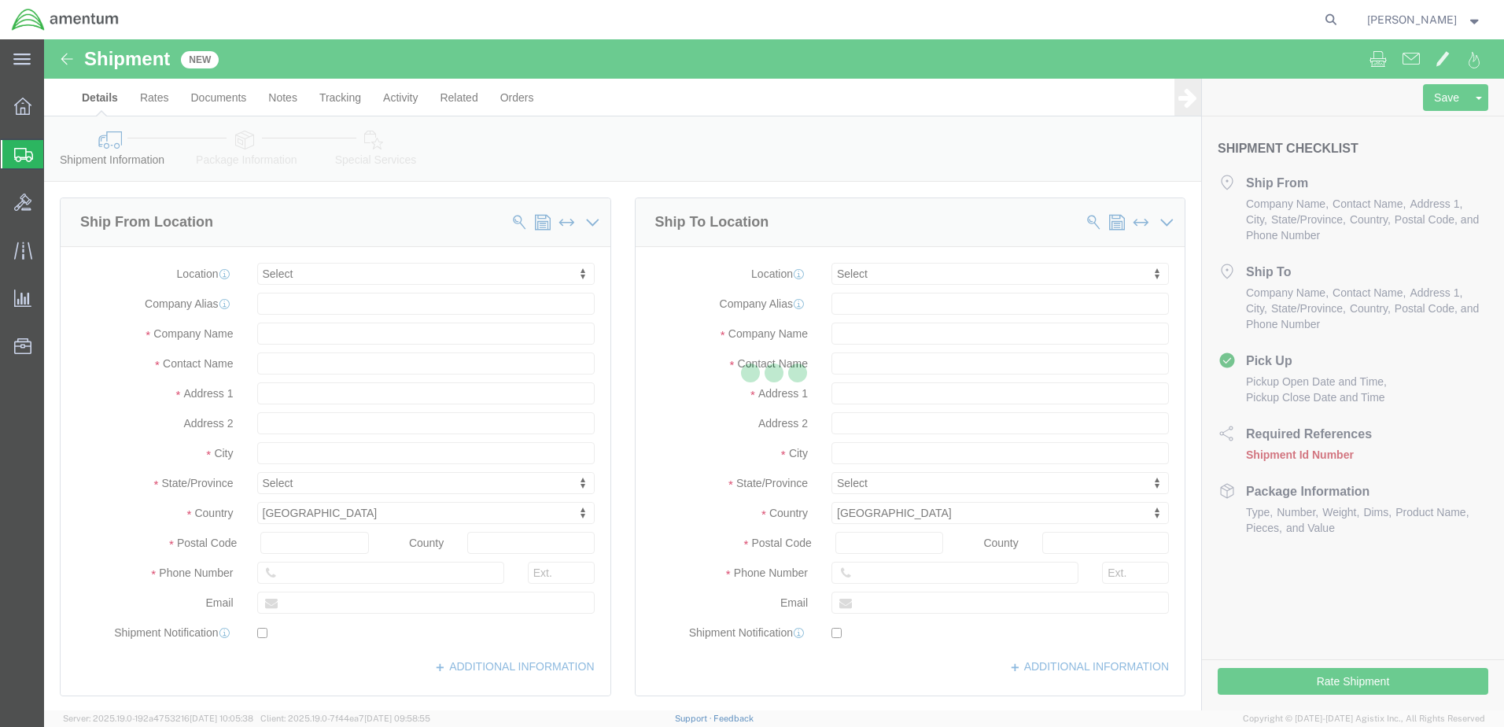
select select
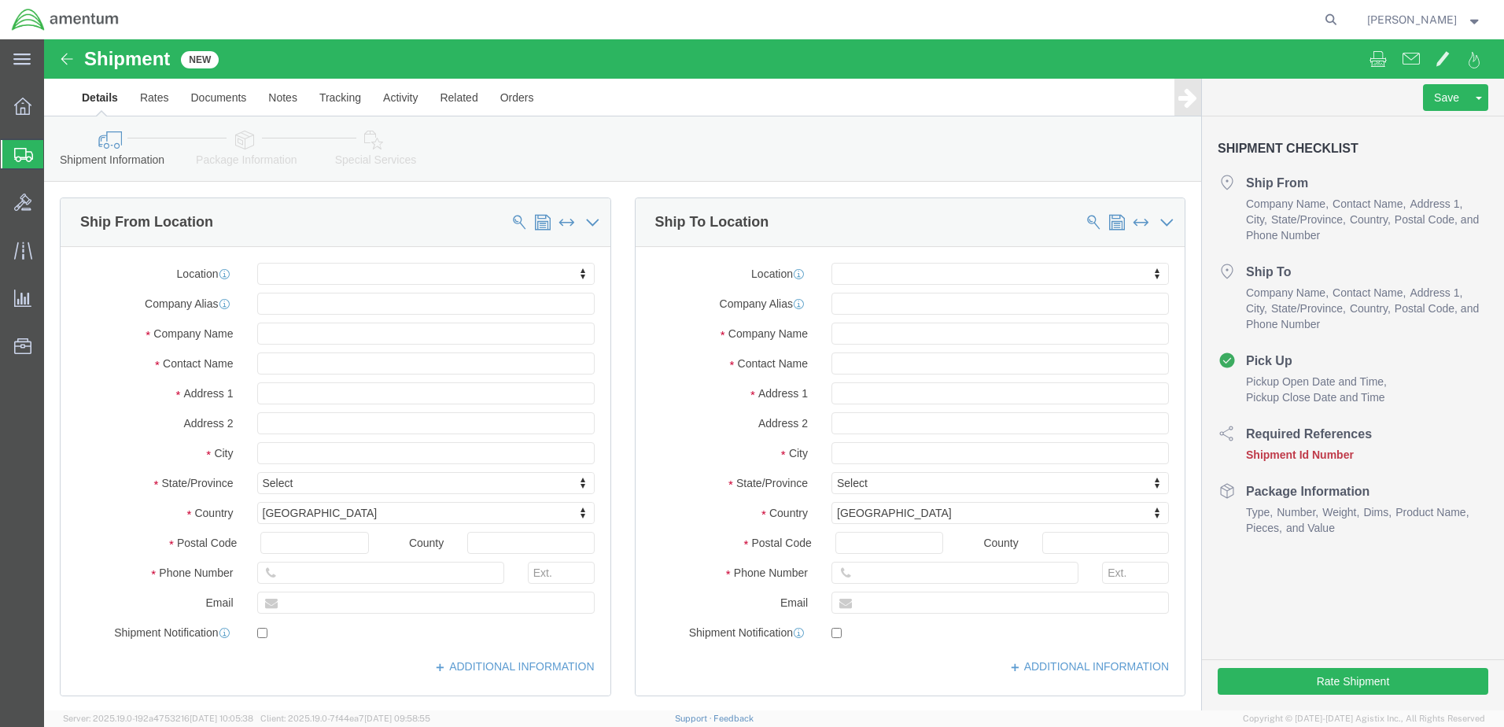
click at [0, 0] on span "Shipment Manager" at bounding box center [0, 0] width 0 height 0
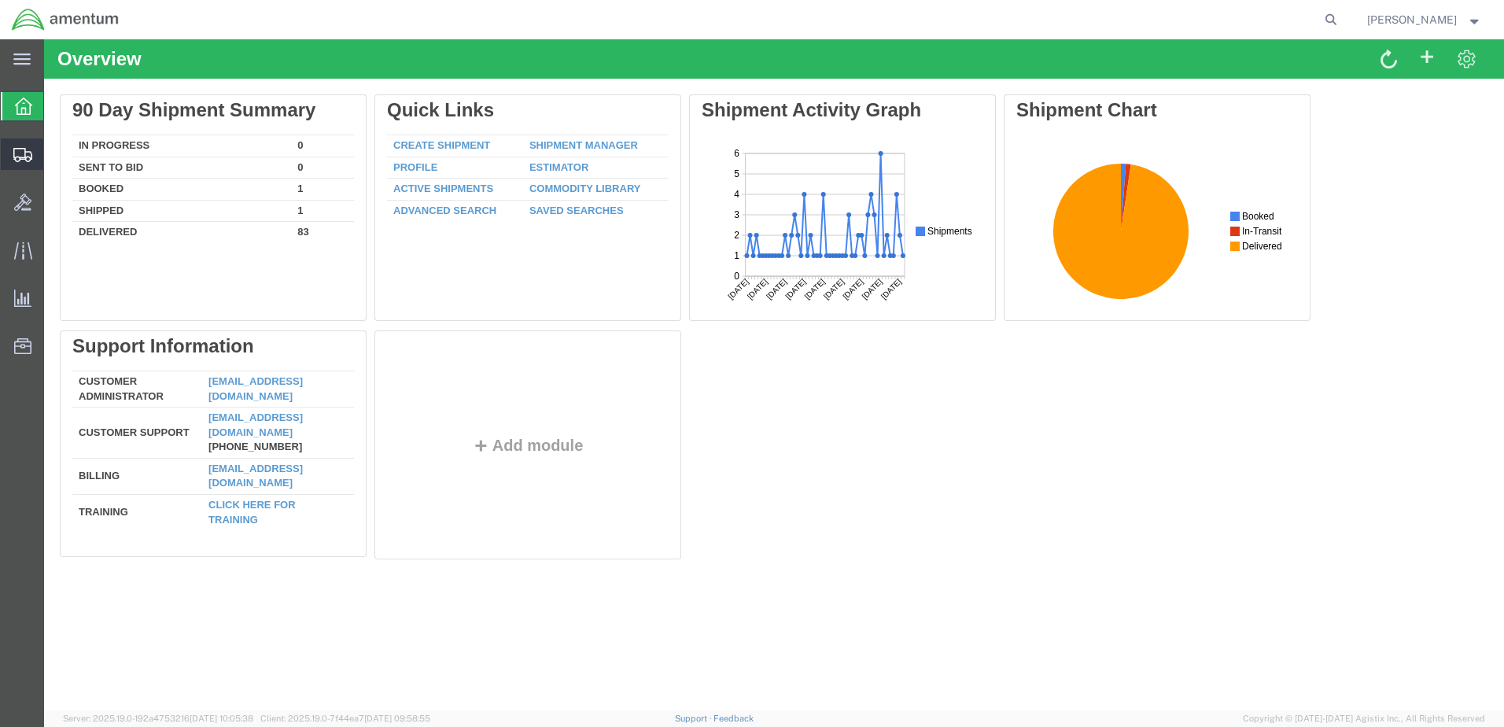
click at [0, 0] on span "Shipment Manager" at bounding box center [0, 0] width 0 height 0
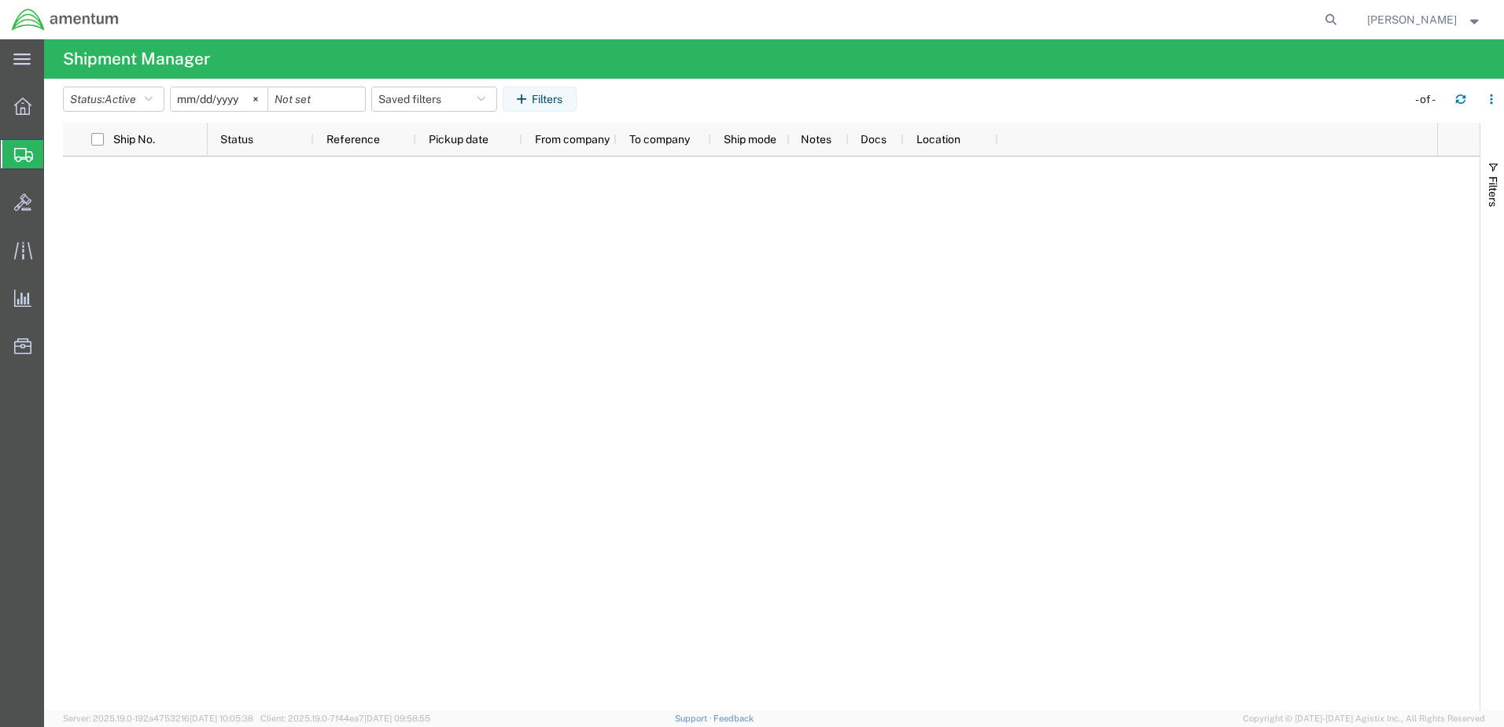
click at [0, 0] on span "Shipment Manager" at bounding box center [0, 0] width 0 height 0
click at [0, 0] on span "Create Shipment" at bounding box center [0, 0] width 0 height 0
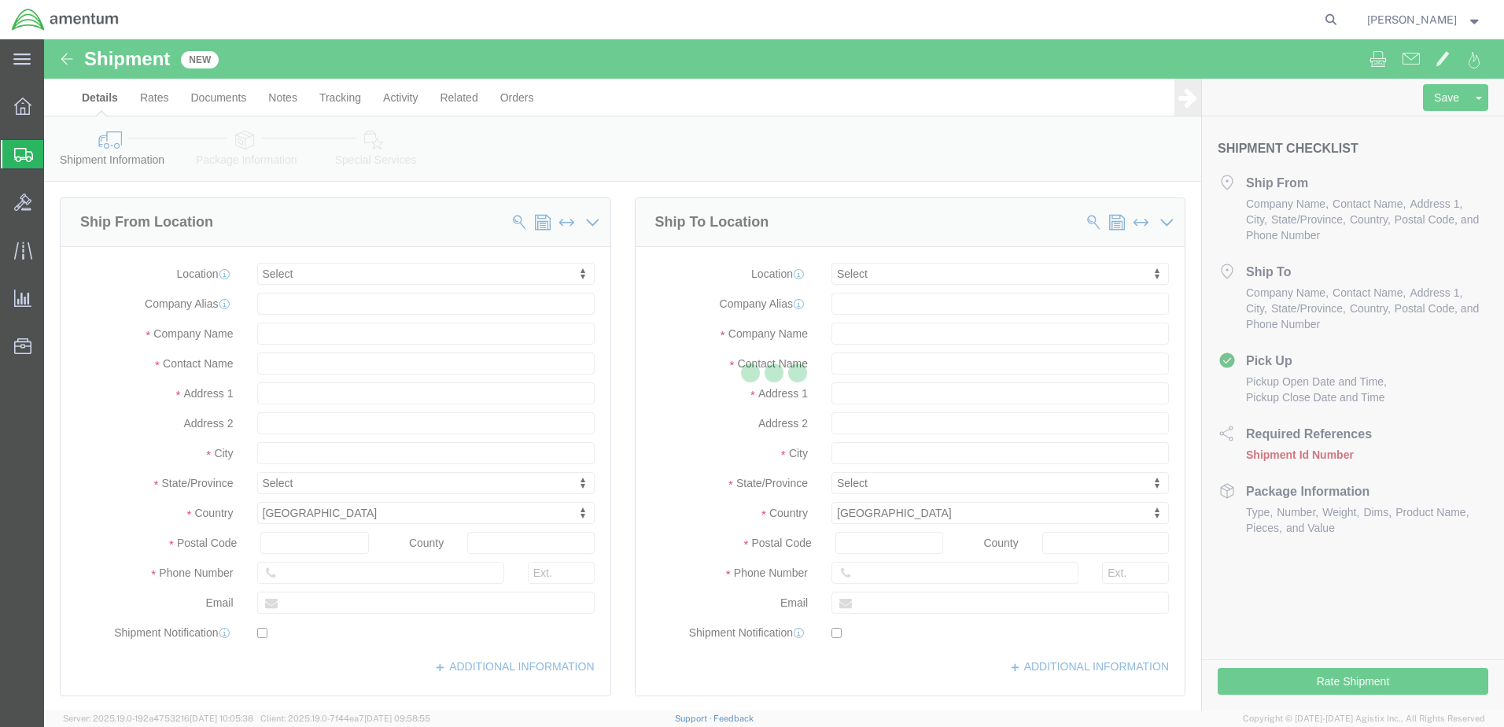
select select
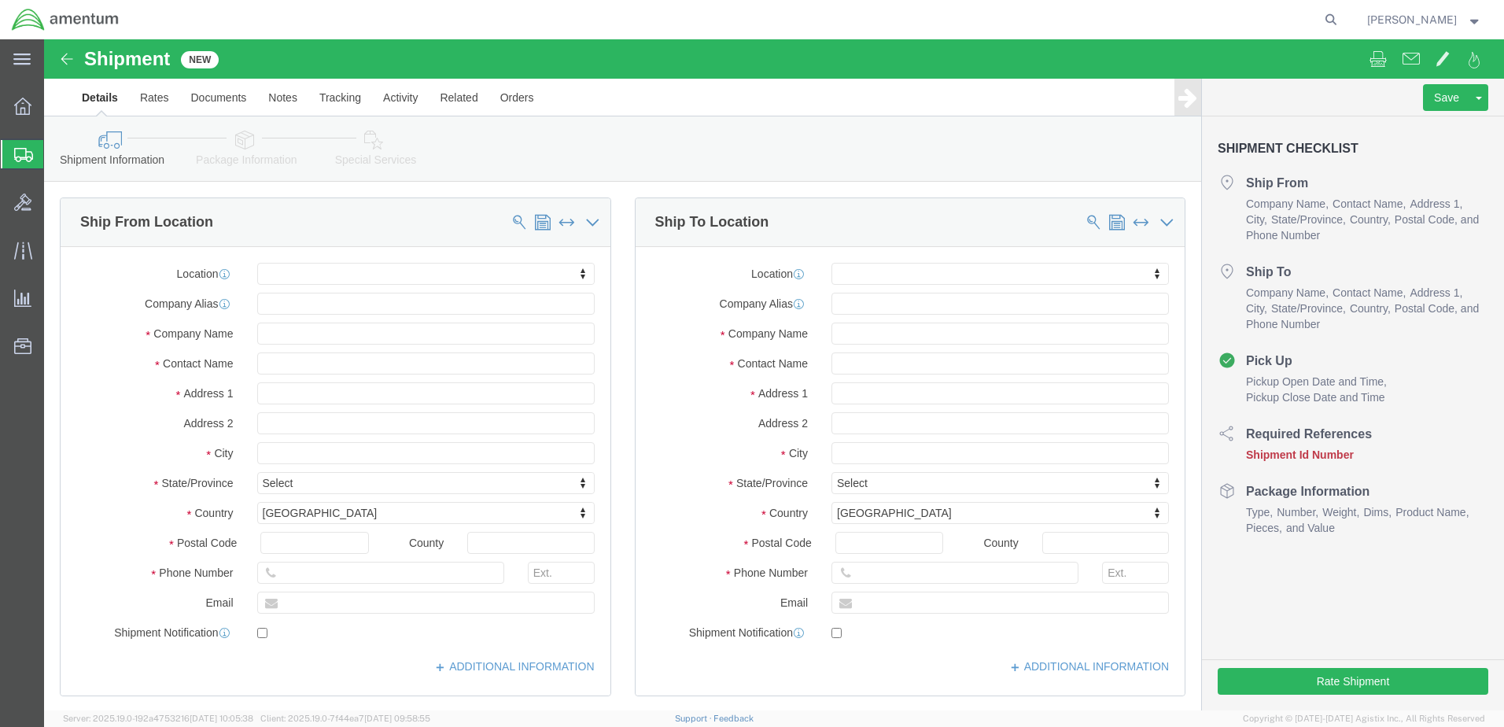
click at [0, 0] on span "Shipment Manager" at bounding box center [0, 0] width 0 height 0
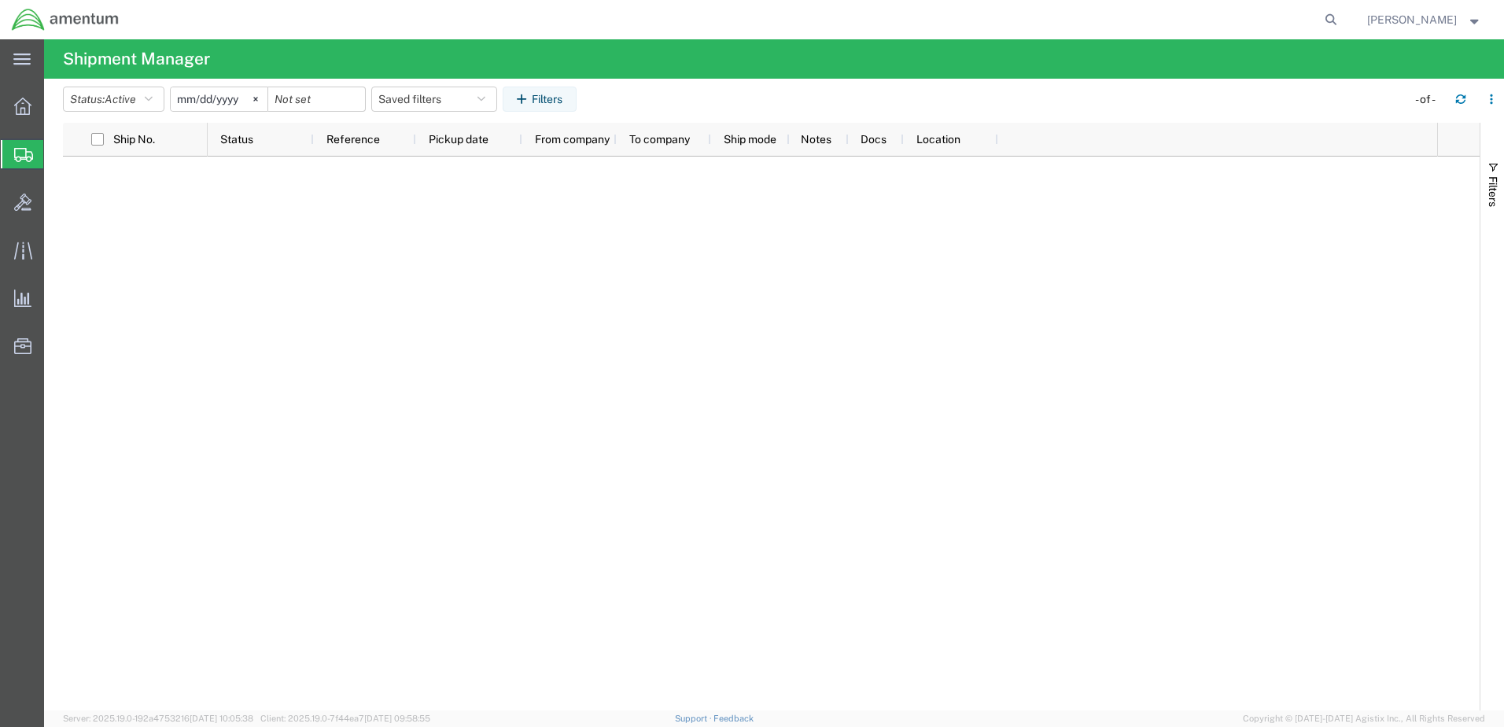
click at [0, 0] on span "Shipment Manager" at bounding box center [0, 0] width 0 height 0
click at [0, 0] on span "Create Shipment" at bounding box center [0, 0] width 0 height 0
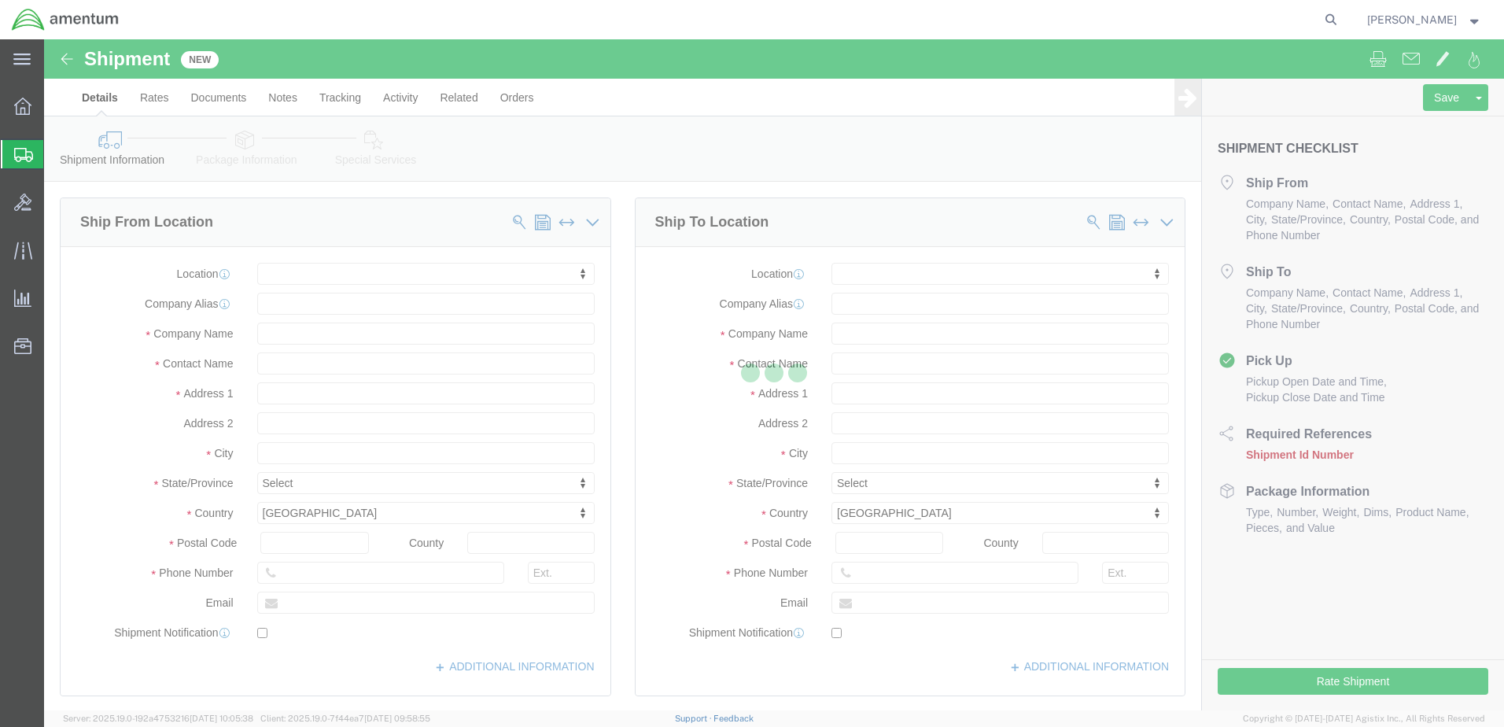
select select
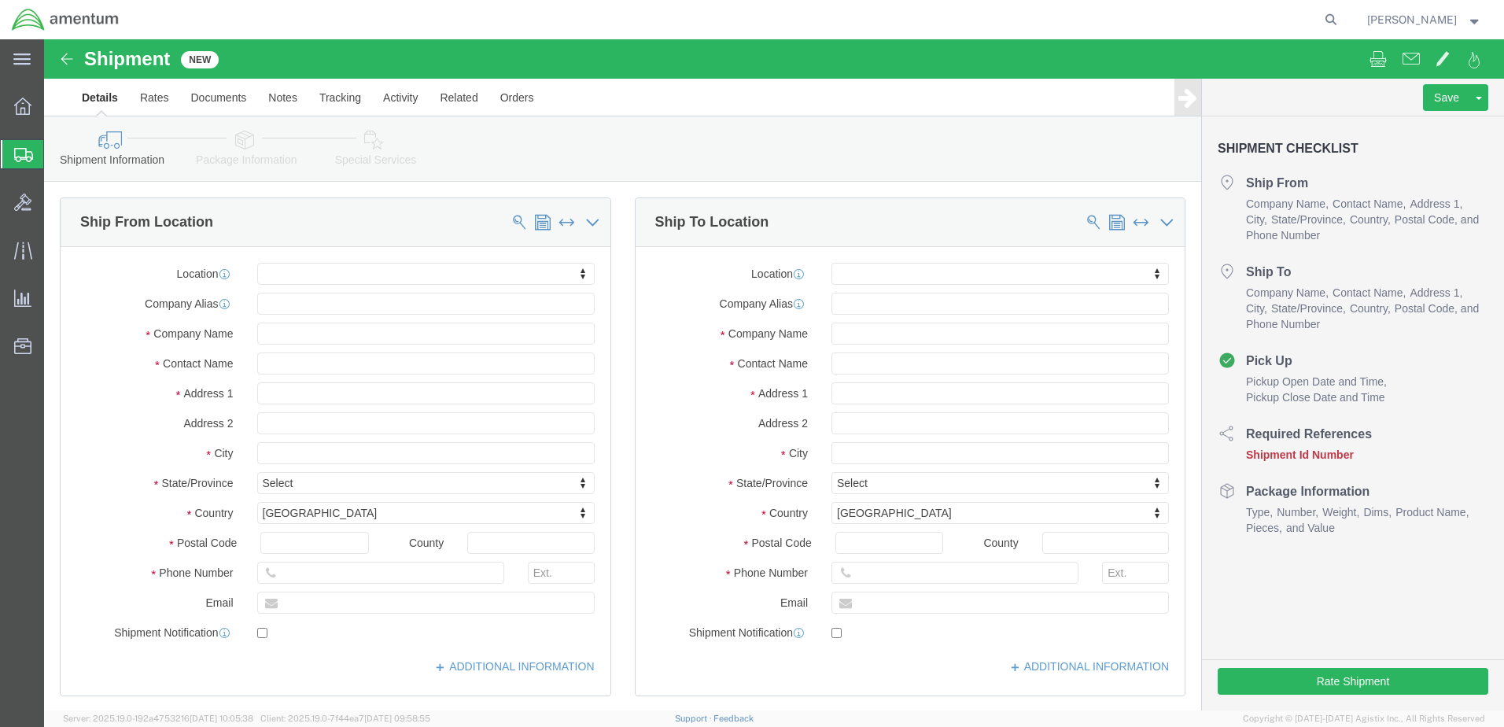
click at [0, 0] on span "Shipment Manager" at bounding box center [0, 0] width 0 height 0
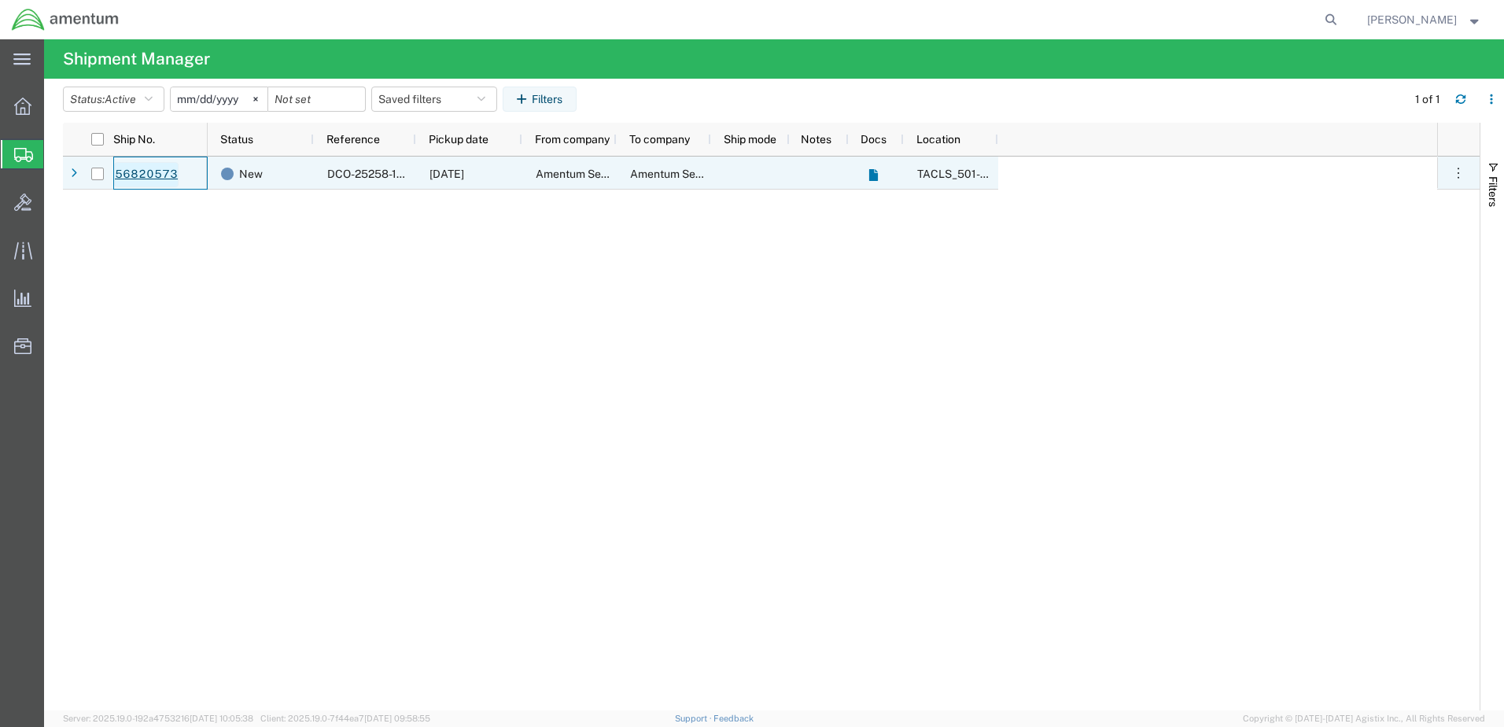
click at [129, 178] on link "56820573" at bounding box center [146, 174] width 65 height 25
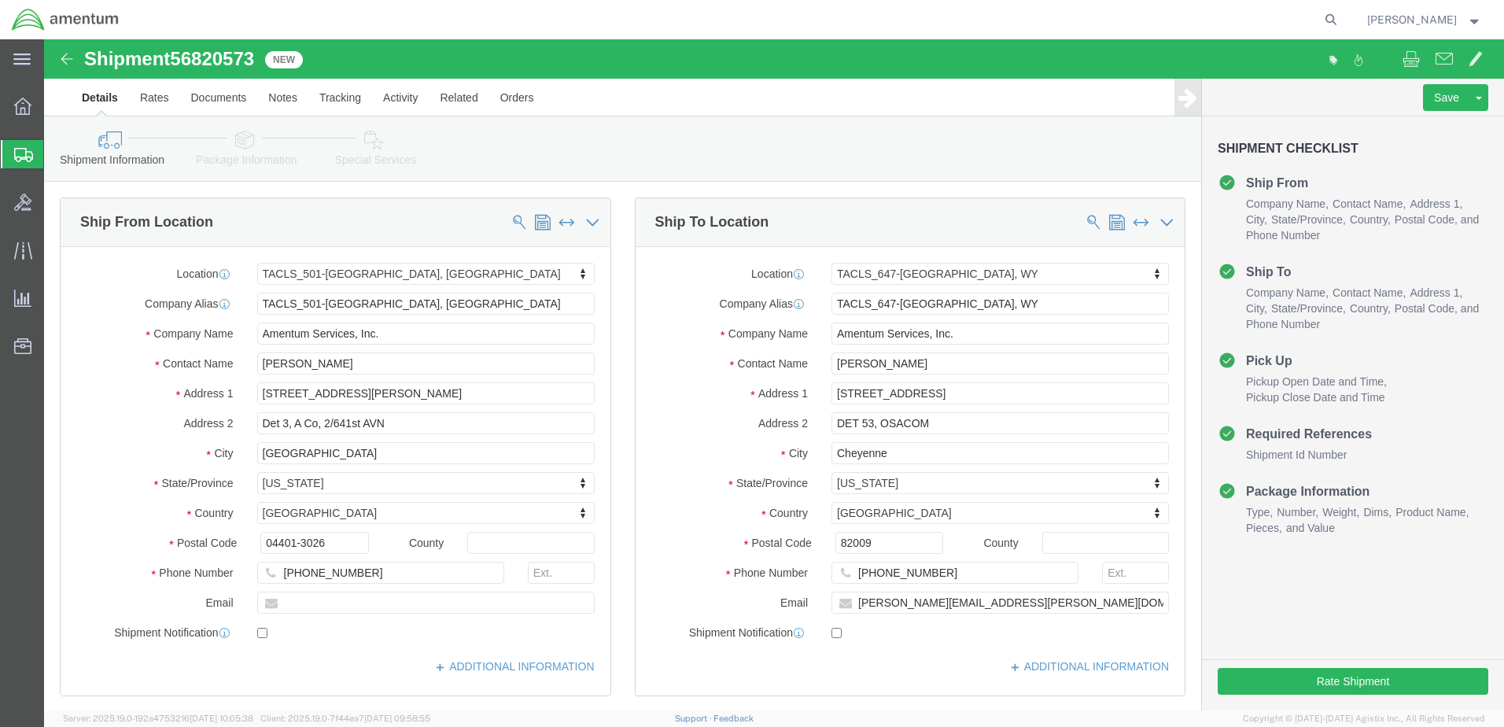
select select "42685"
select select "42722"
click button "Rate Shipment"
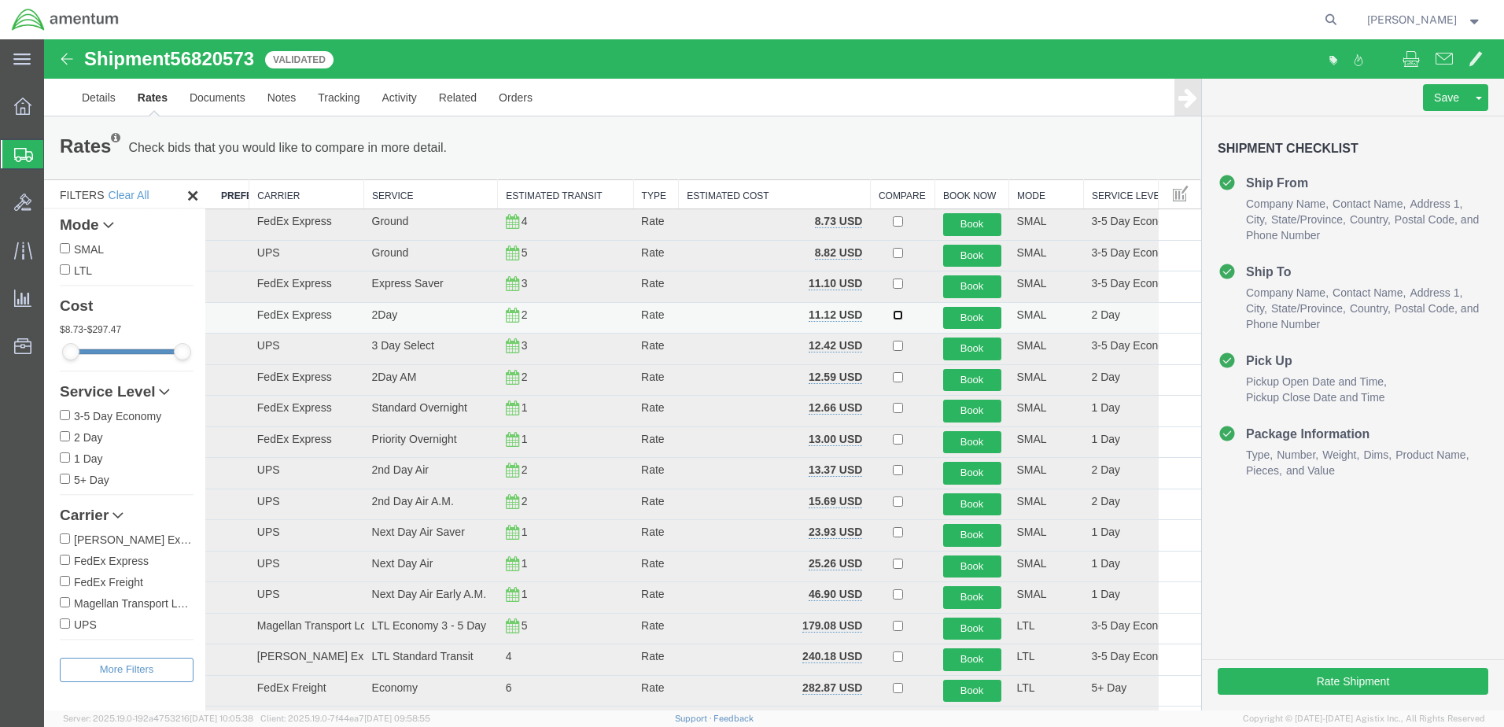
click at [893, 317] on input "checkbox" at bounding box center [898, 315] width 10 height 10
checkbox input "true"
click at [944, 315] on button "Book" at bounding box center [972, 318] width 58 height 23
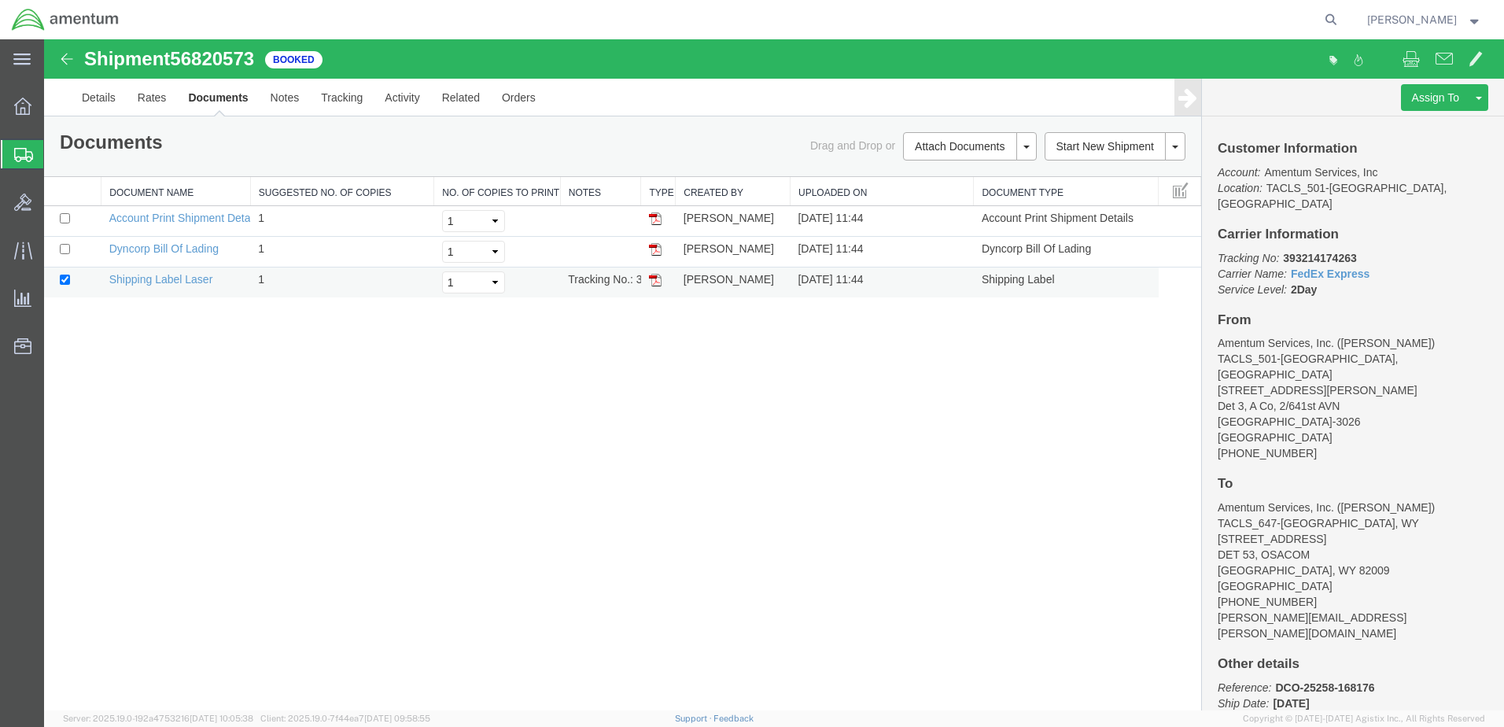
click at [657, 282] on img at bounding box center [655, 280] width 13 height 13
click at [0, 0] on span "Shipment Manager" at bounding box center [0, 0] width 0 height 0
